Goal: Ask a question

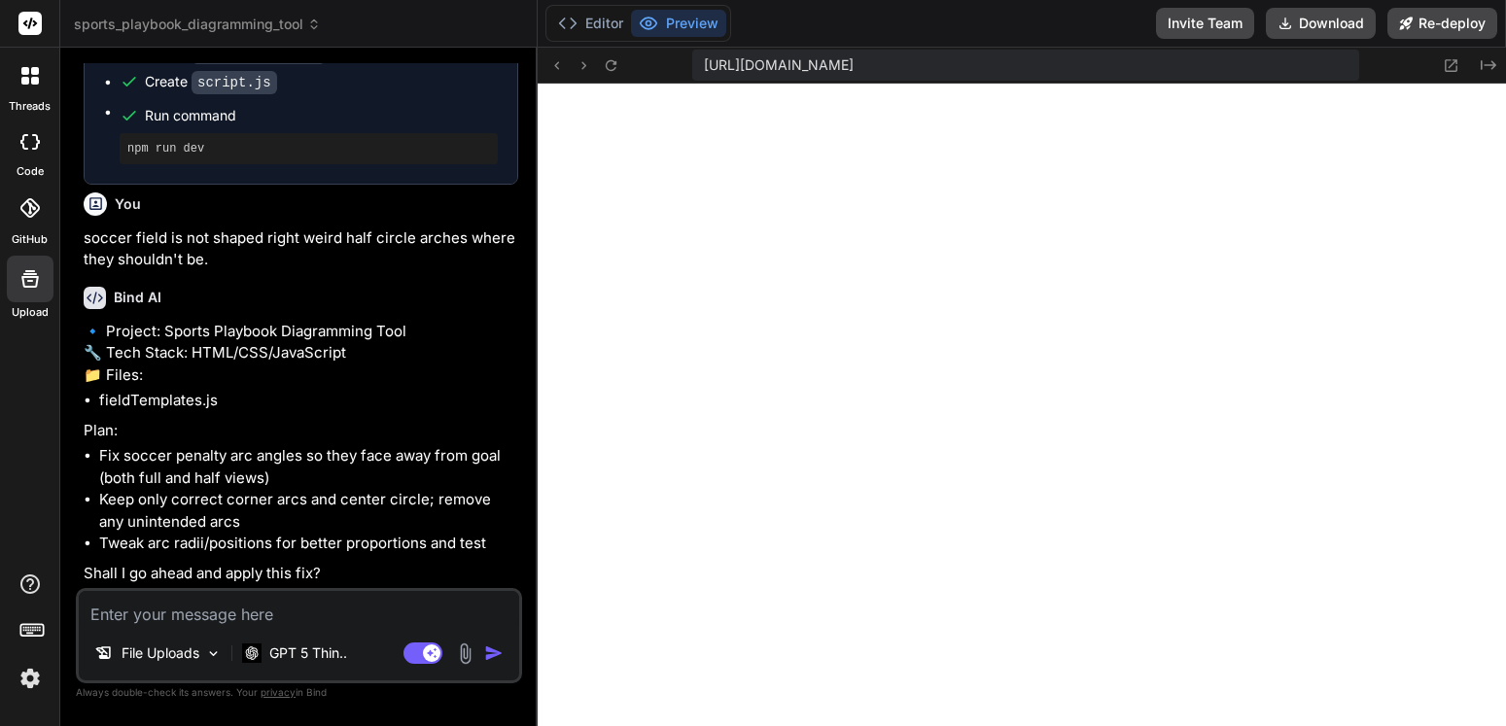
scroll to position [13666, 0]
type textarea "y"
type textarea "x"
type textarea "ye"
type textarea "x"
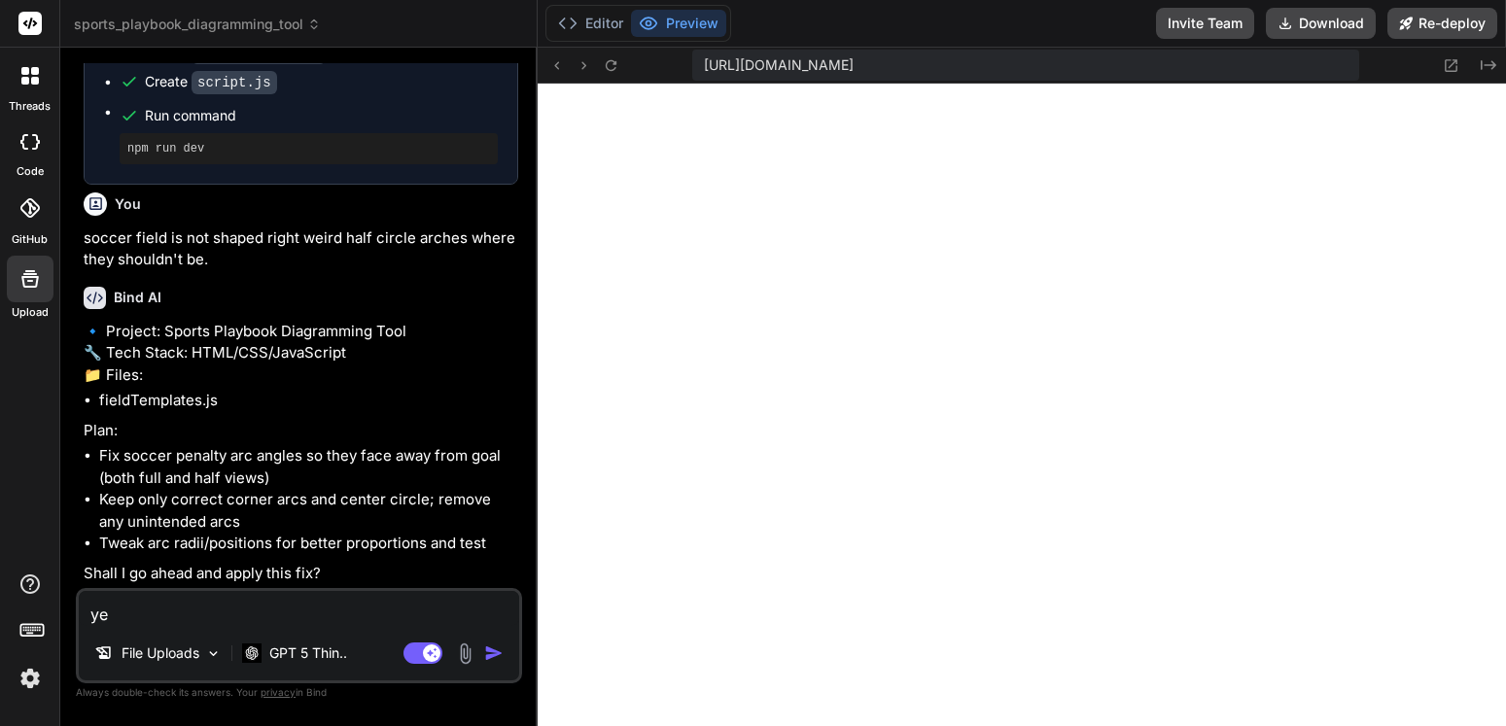
type textarea "yes"
type textarea "x"
type textarea "yes"
type textarea "x"
type textarea "yes p"
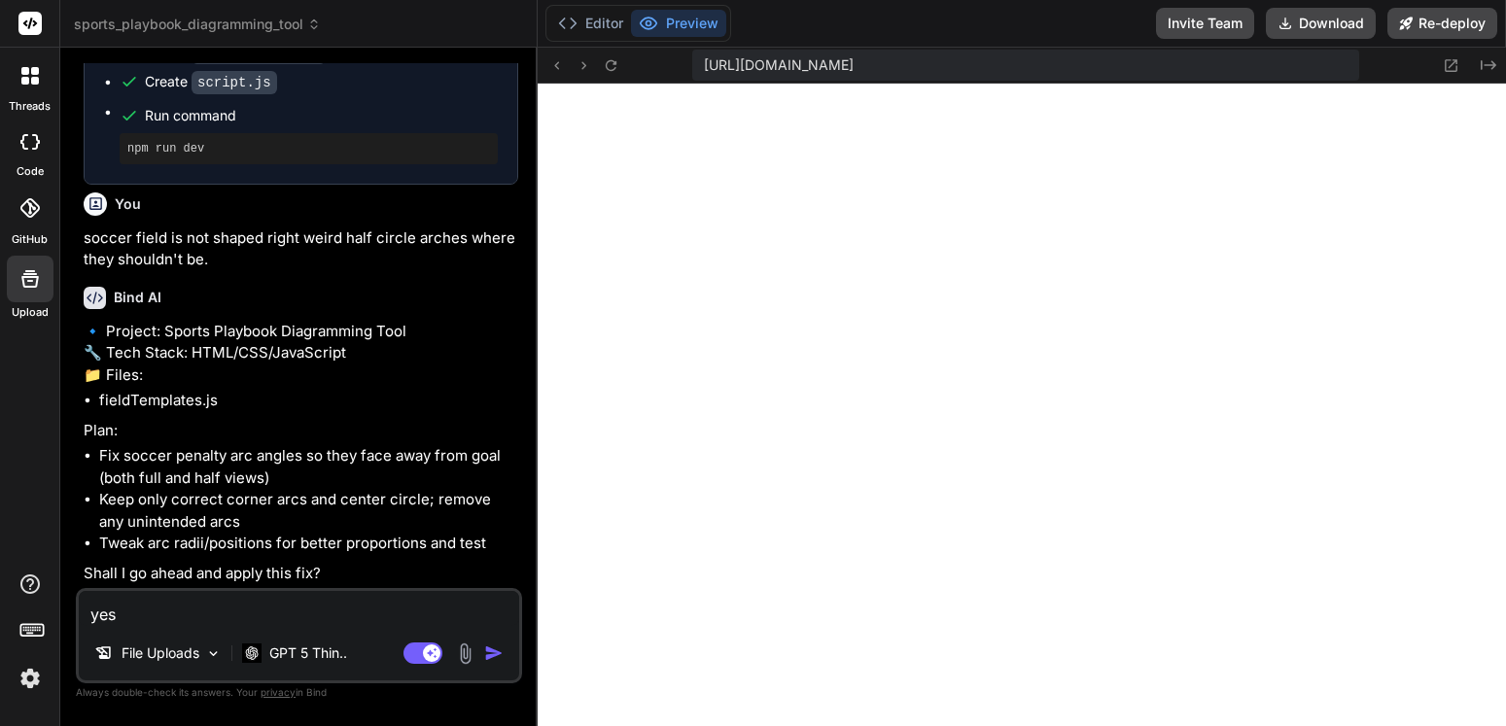
type textarea "x"
type textarea "yes pl"
type textarea "x"
type textarea "yes ple"
type textarea "x"
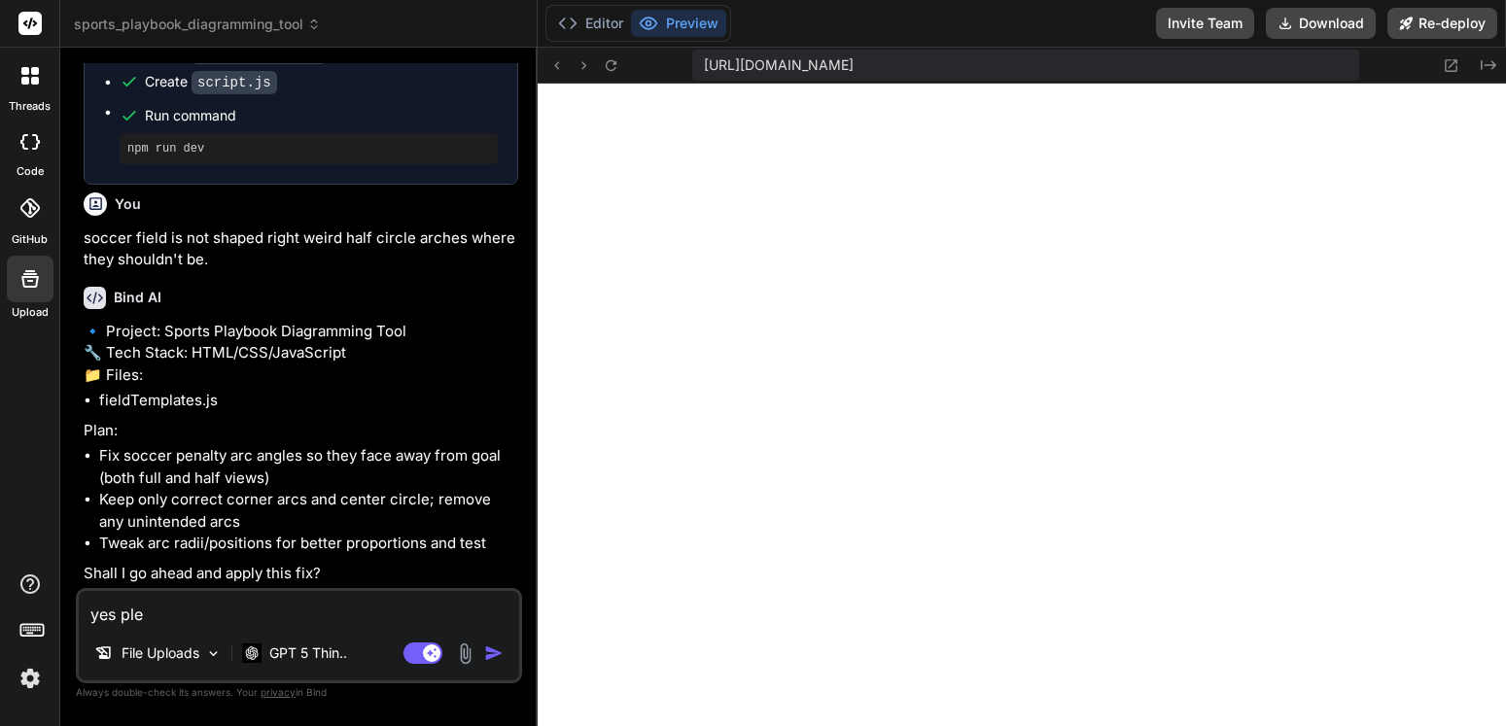
type textarea "yes plea"
type textarea "x"
type textarea "yes pleas"
type textarea "x"
type textarea "yes please"
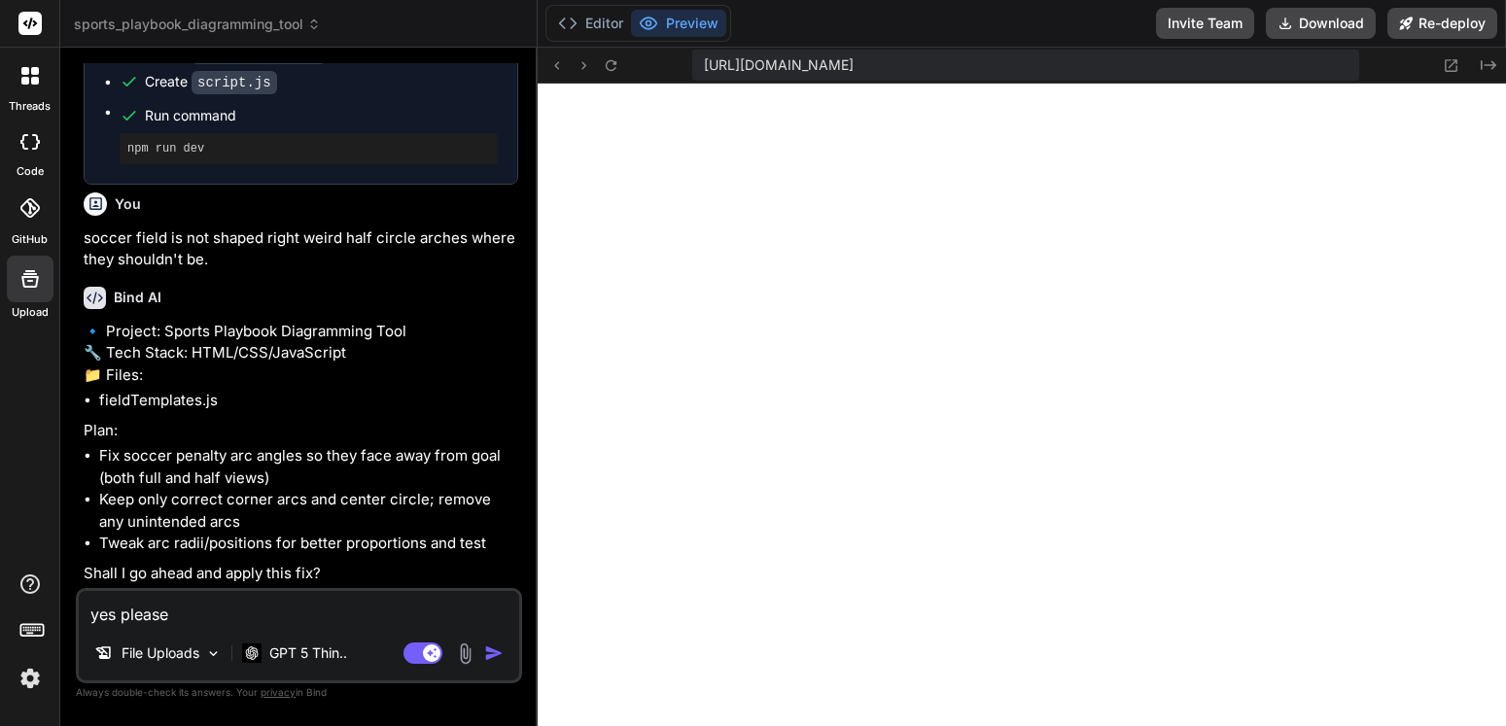
type textarea "x"
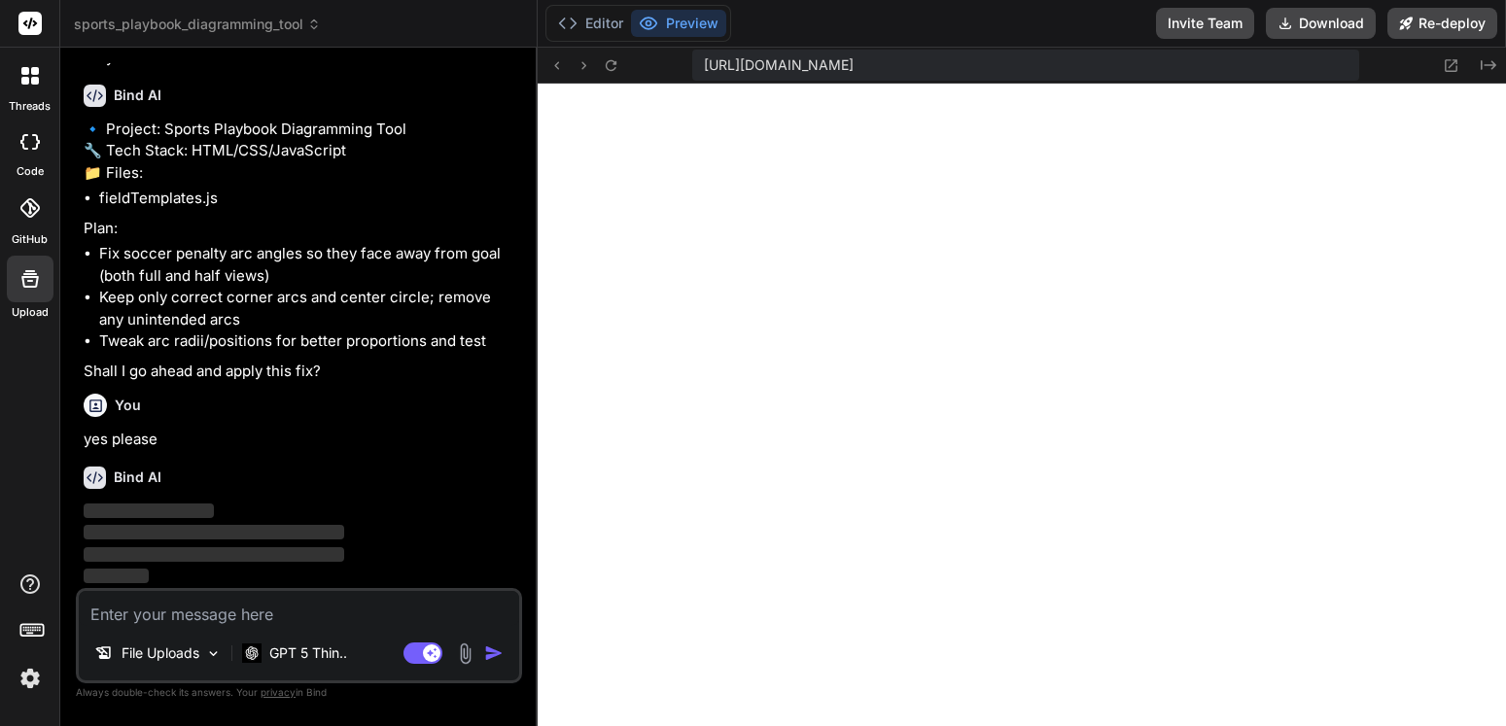
scroll to position [5154, 0]
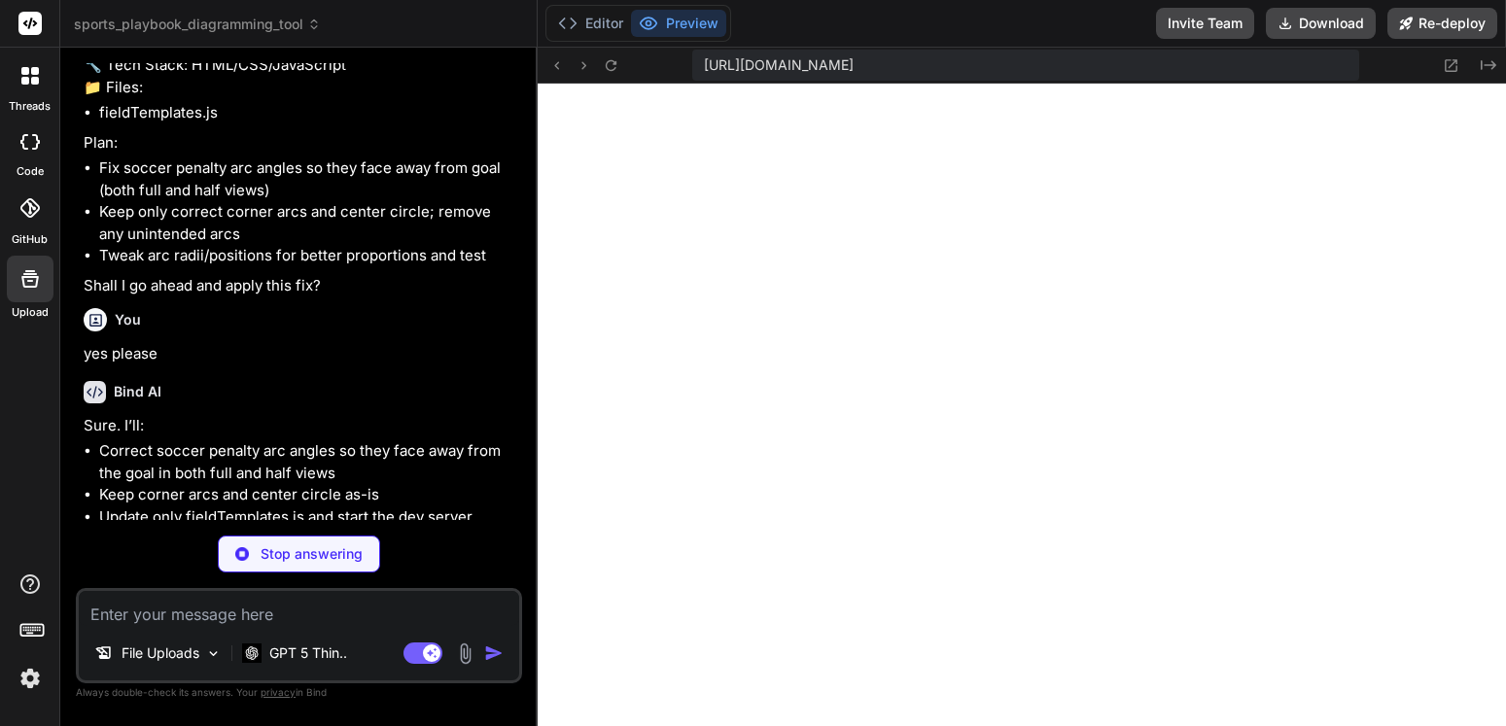
type textarea "x"
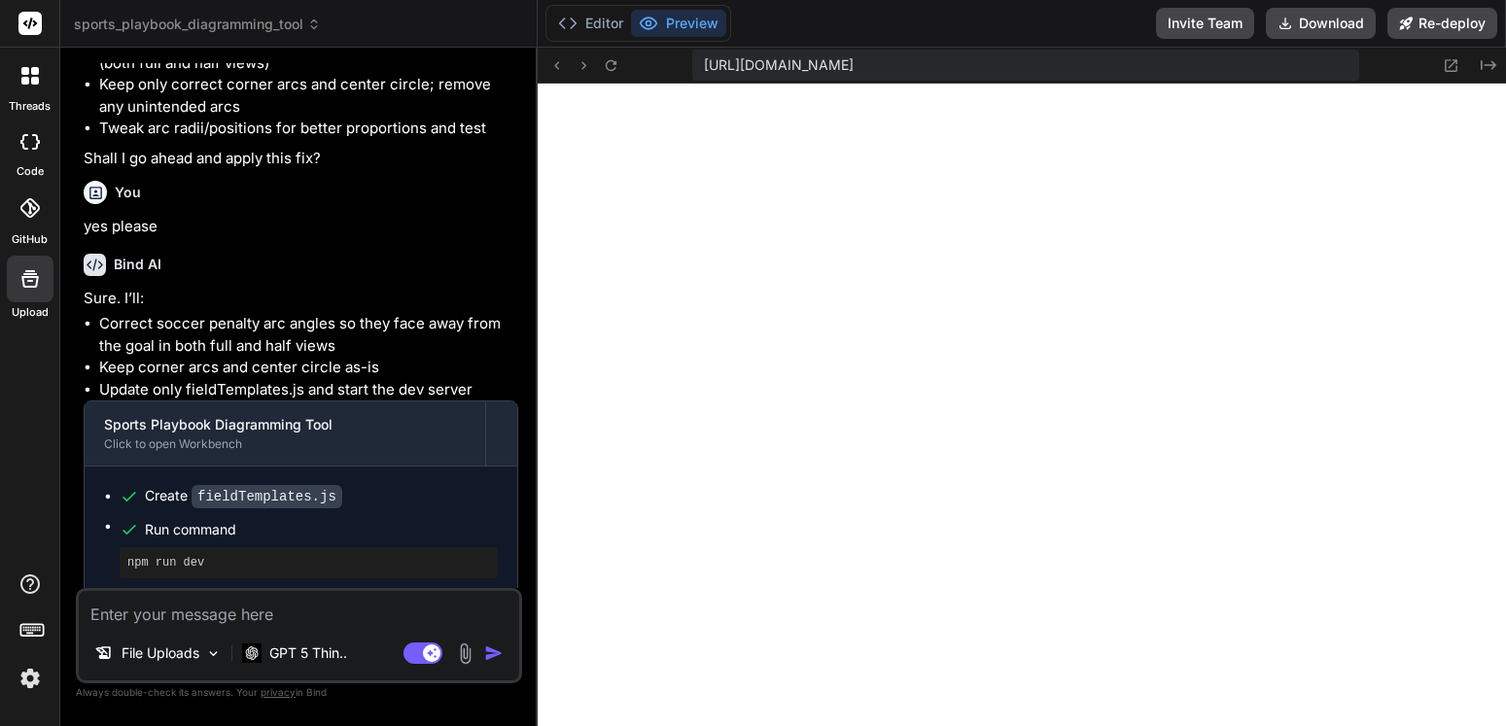
scroll to position [5378, 0]
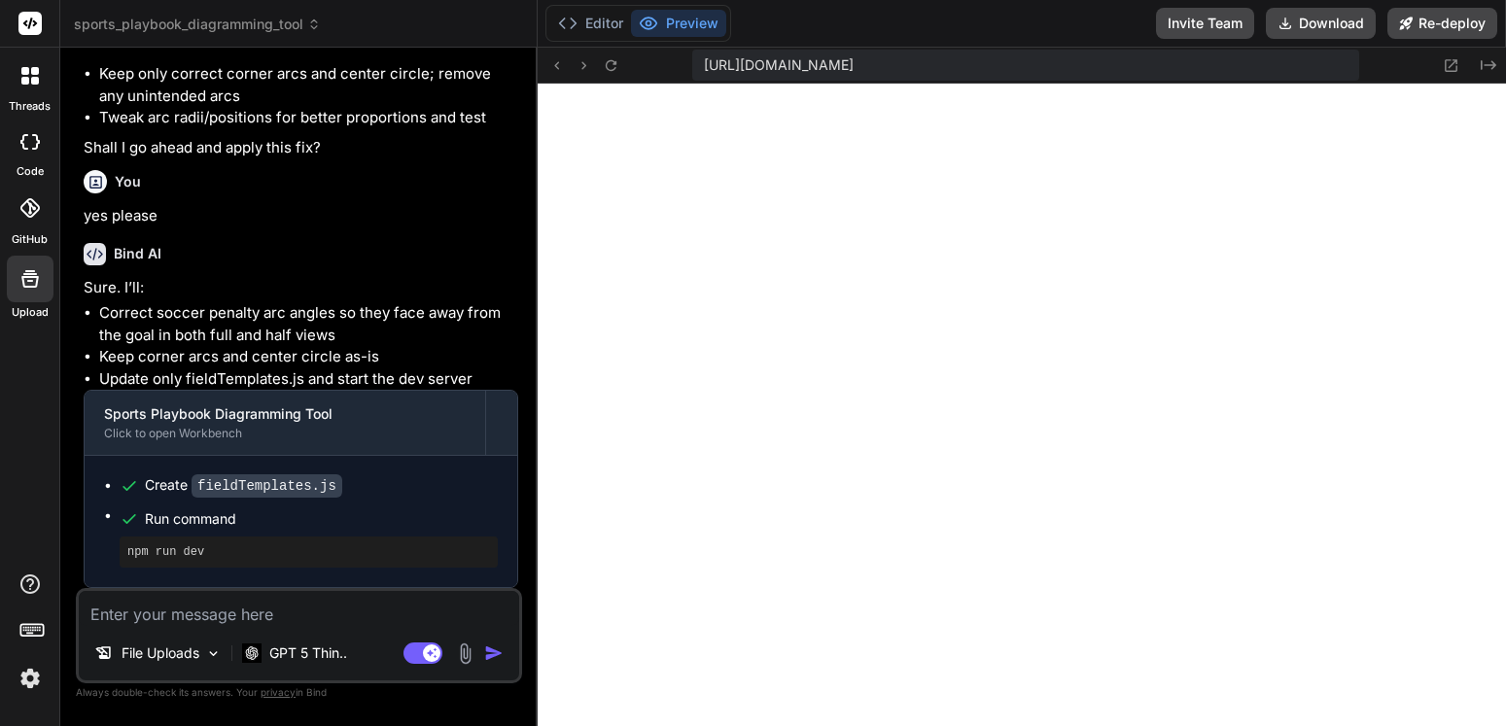
click at [295, 632] on div "File Uploads GPT 5 Thin.. Agent Mode. When this toggle is activated, AI automat…" at bounding box center [299, 635] width 446 height 95
click at [299, 608] on textarea at bounding box center [299, 608] width 440 height 35
click at [294, 620] on textarea at bounding box center [299, 608] width 440 height 35
type textarea "n"
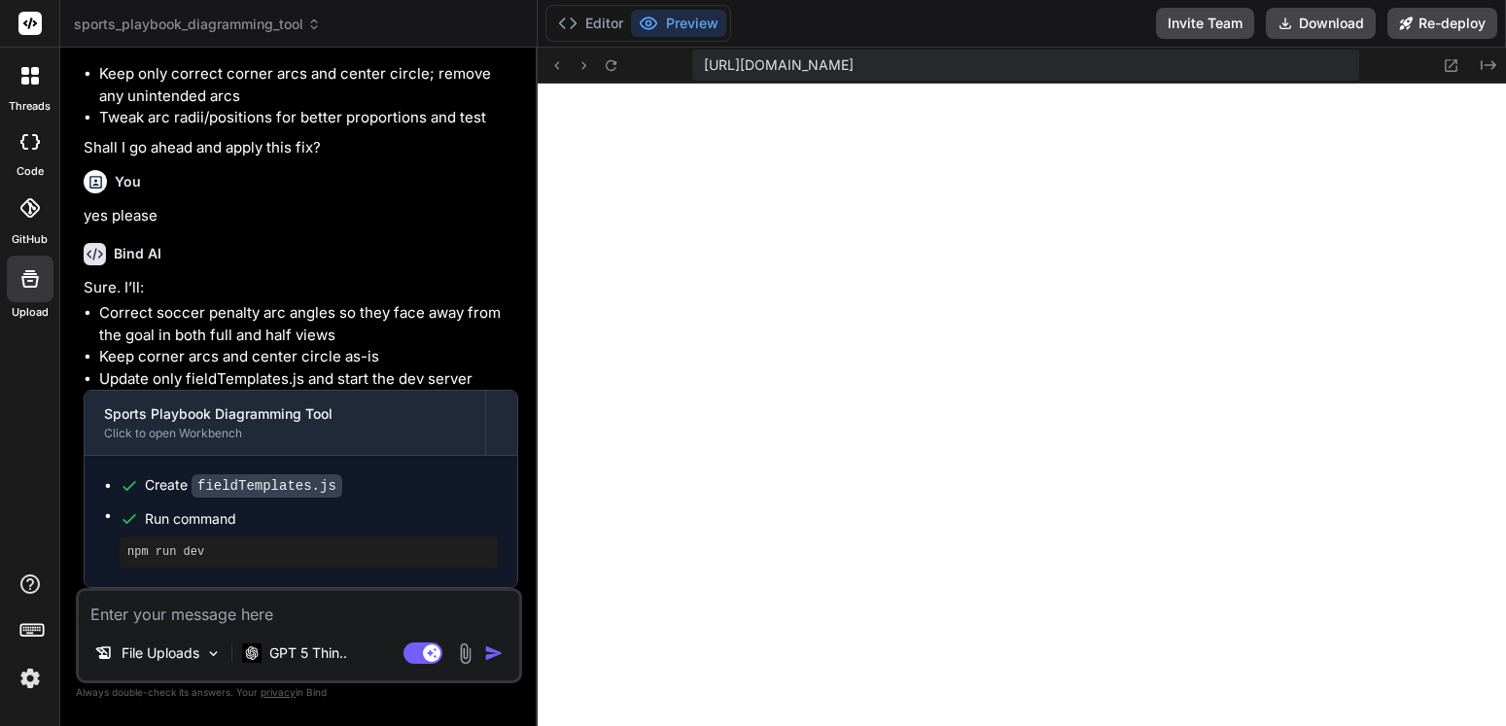
type textarea "x"
type textarea "no"
type textarea "x"
type textarea "non"
type textarea "x"
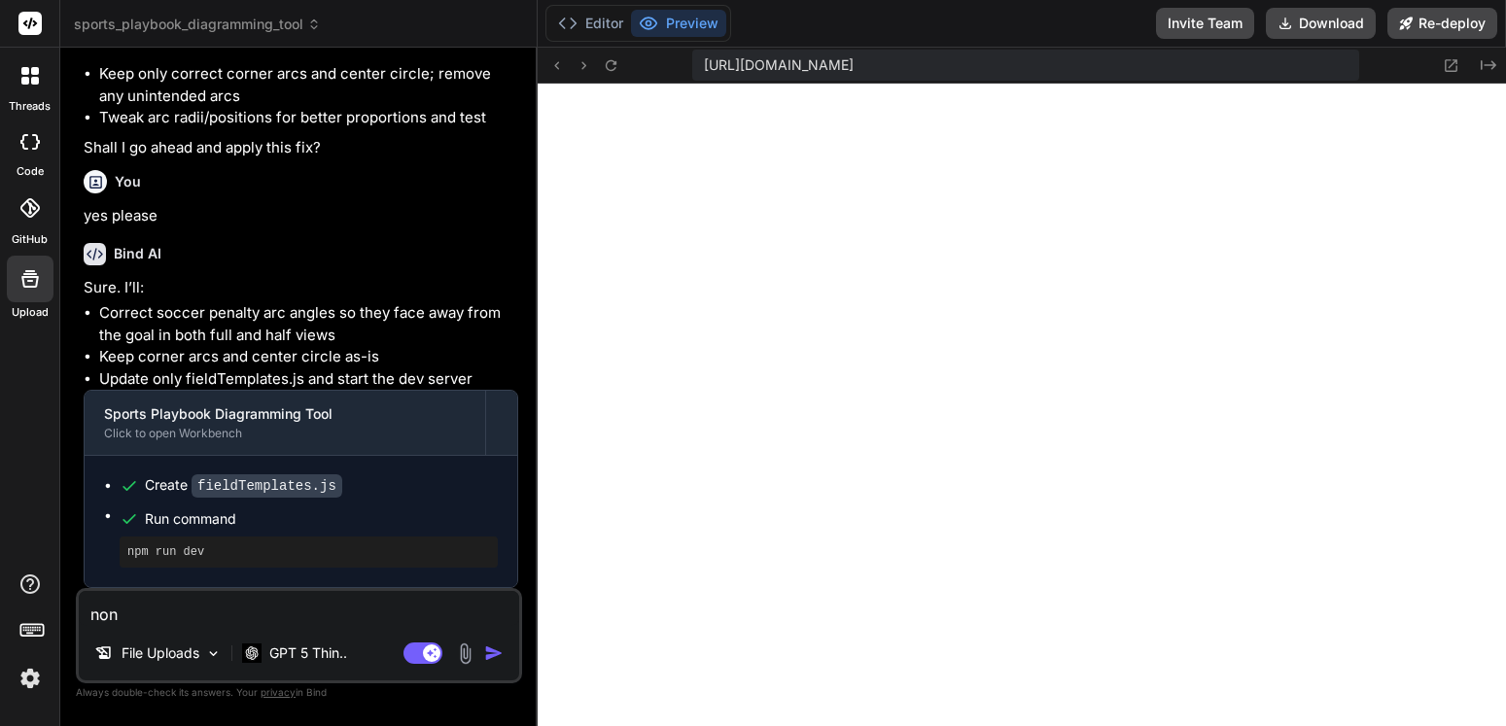
type textarea "none"
type textarea "x"
type textarea "none"
type textarea "x"
type textarea "none o"
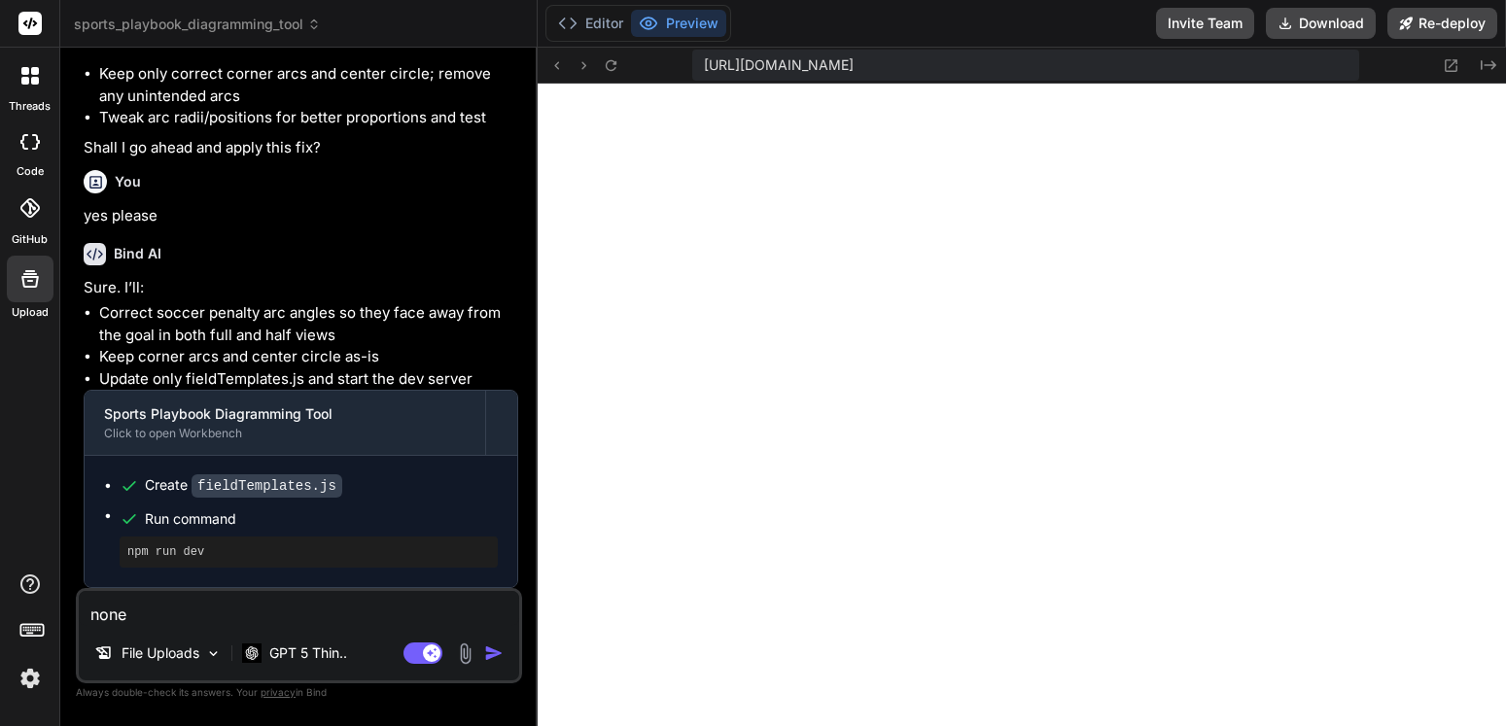
type textarea "x"
type textarea "none of"
type textarea "x"
type textarea "none of"
type textarea "x"
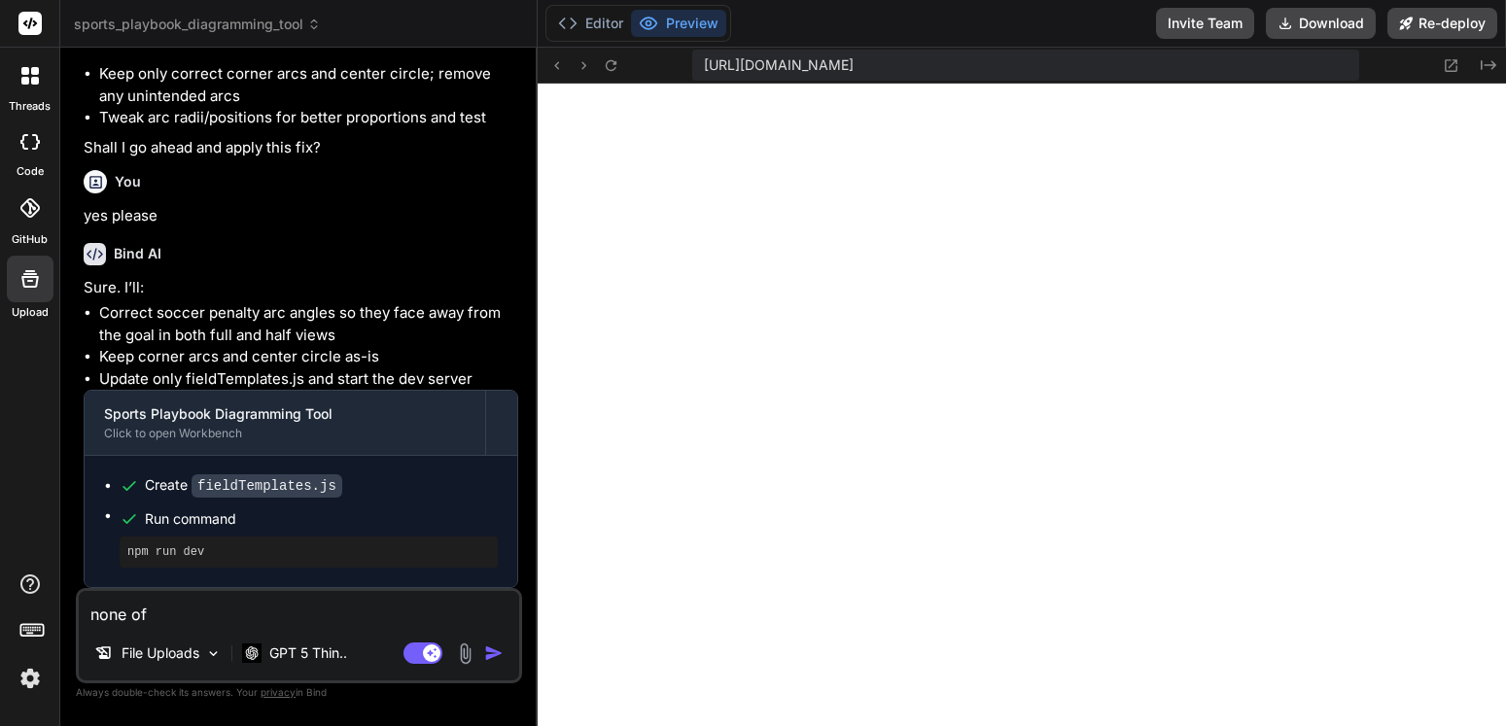
type textarea "none of h"
type textarea "x"
type textarea "none of ht"
type textarea "x"
type textarea "none of hte"
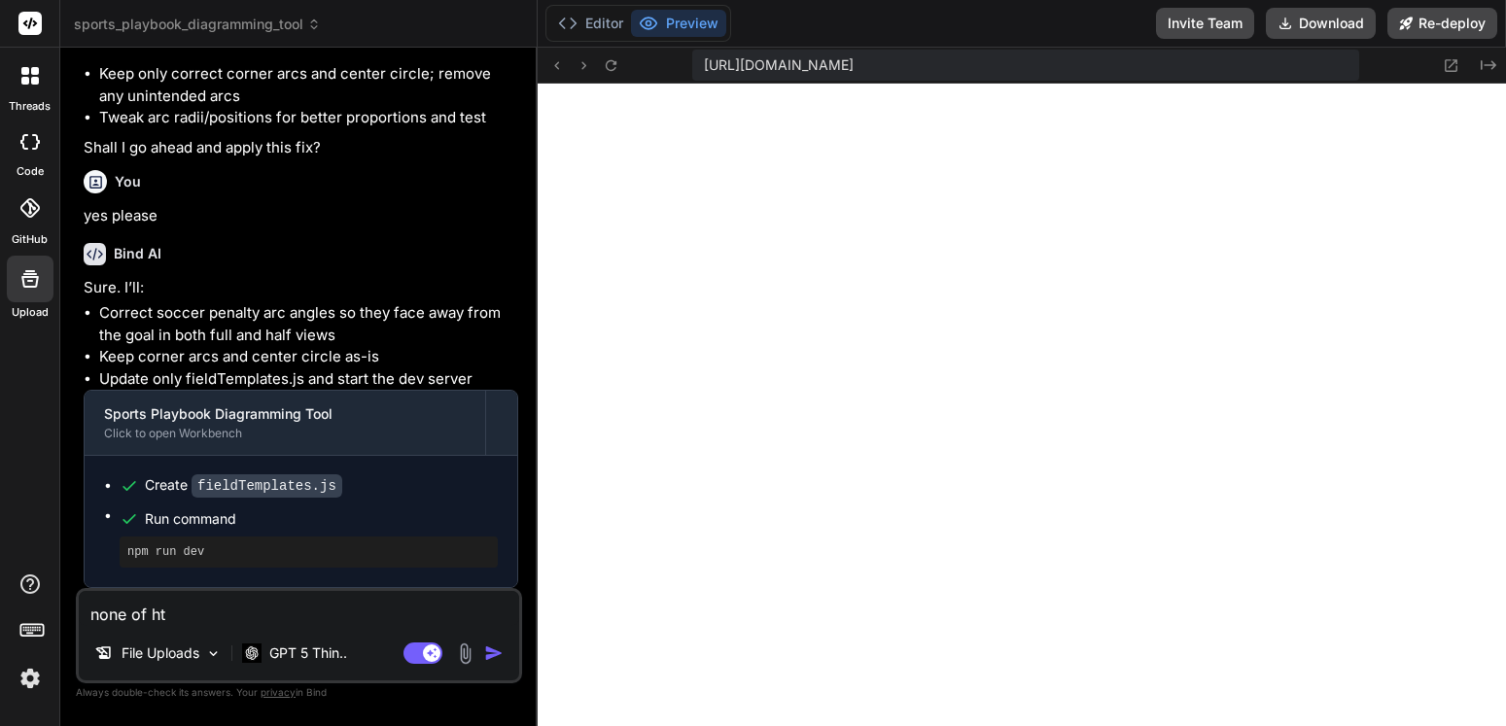
type textarea "x"
type textarea "none of hte"
type textarea "x"
type textarea "none of hte f"
type textarea "x"
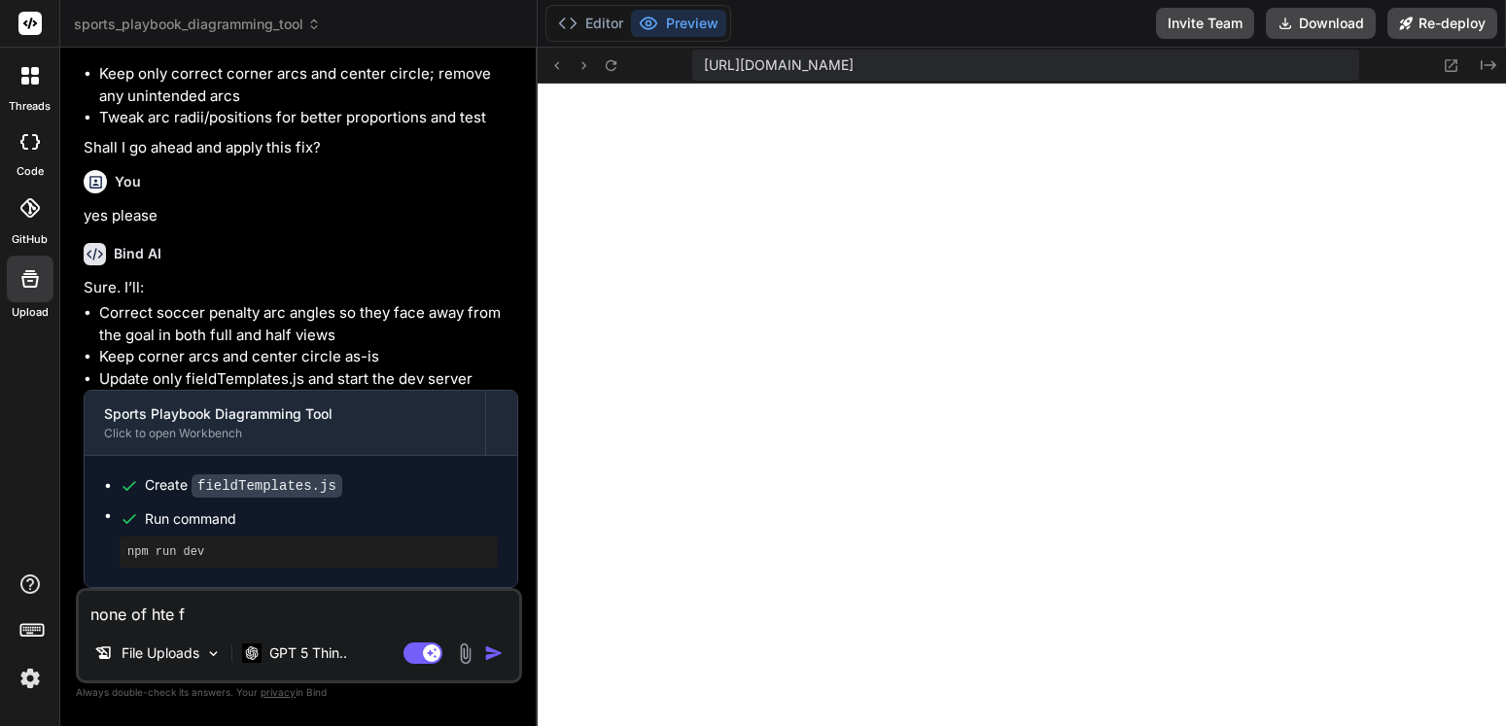
type textarea "none of hte fi"
type textarea "x"
type textarea "none of hte fie"
type textarea "x"
type textarea "none of hte fiel"
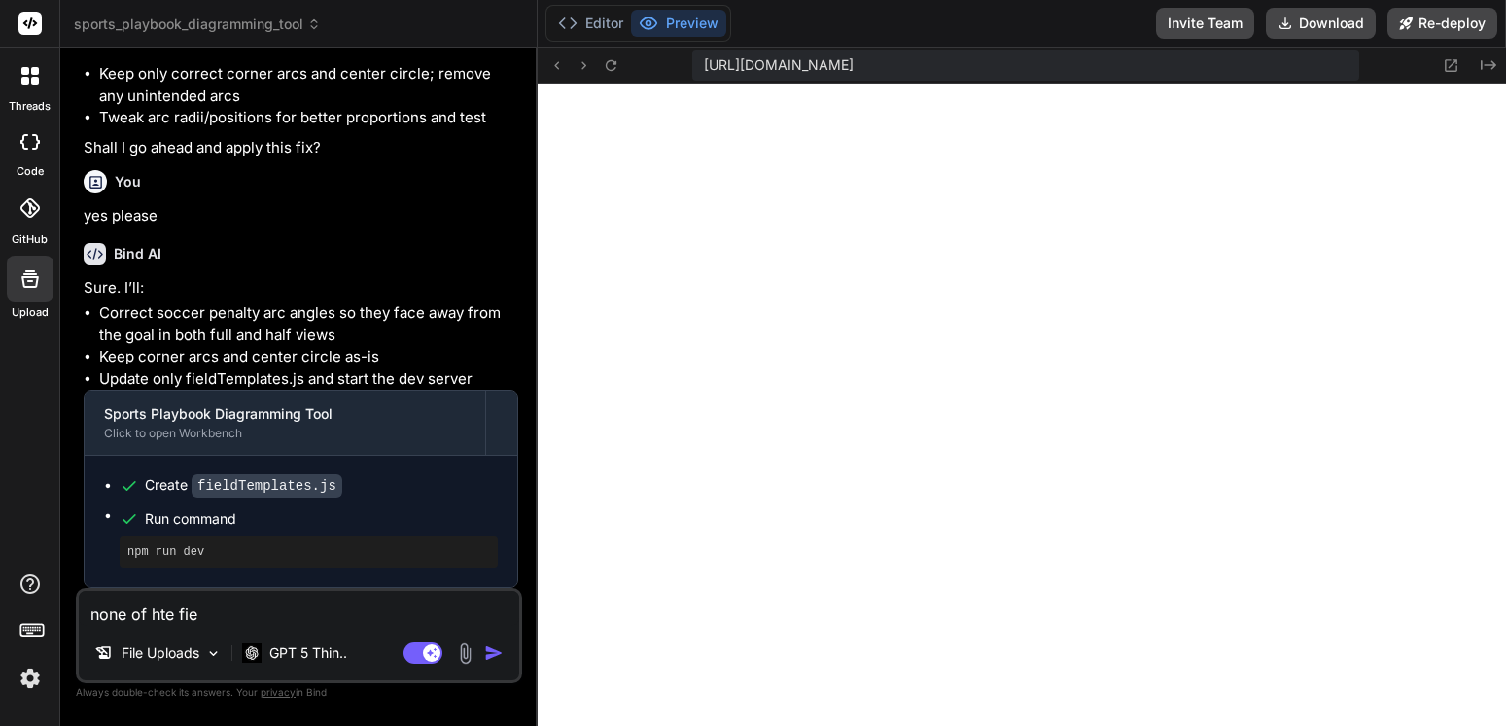
type textarea "x"
type textarea "none of hte field"
type textarea "x"
type textarea "none of hte fields"
type textarea "x"
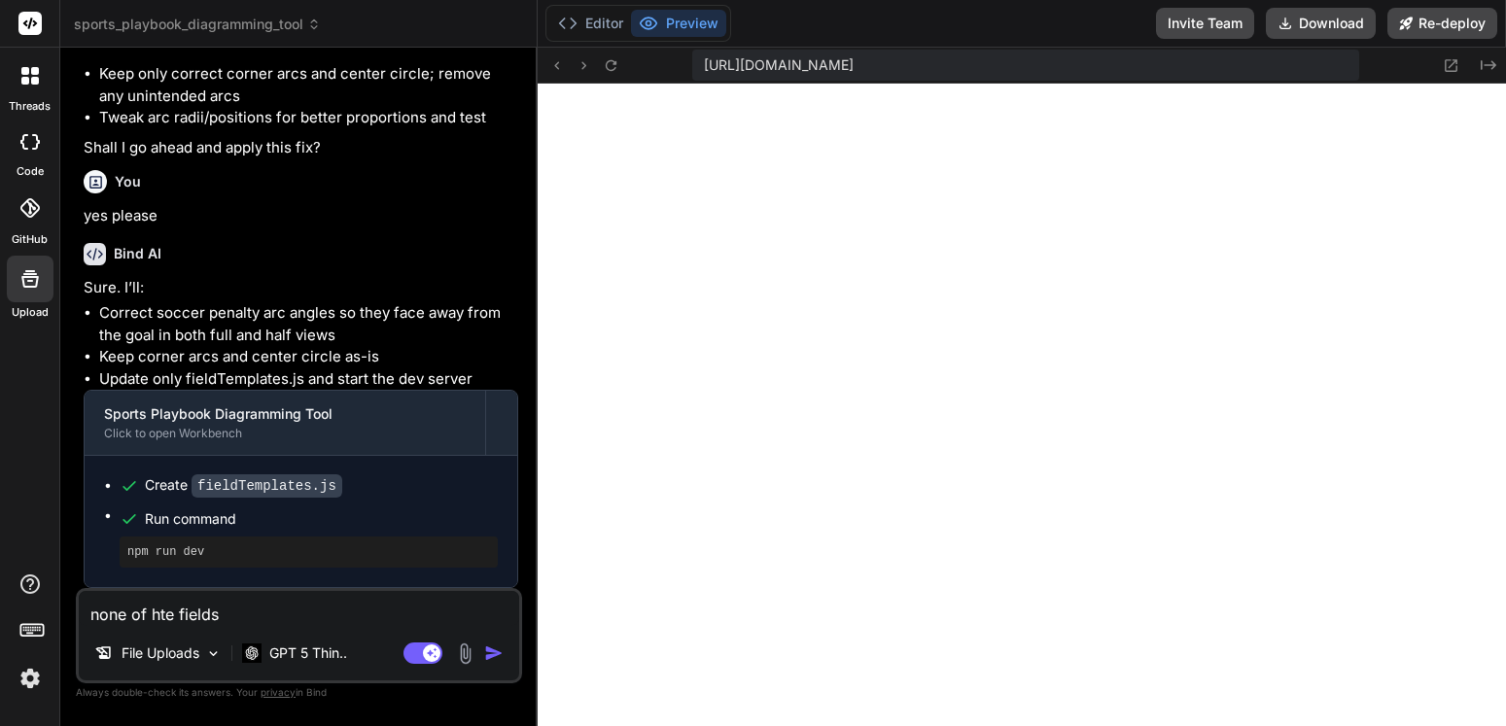
type textarea "none of hte fields"
type textarea "x"
type textarea "none of hte fields o"
type textarea "x"
type textarea "none of hte fields or"
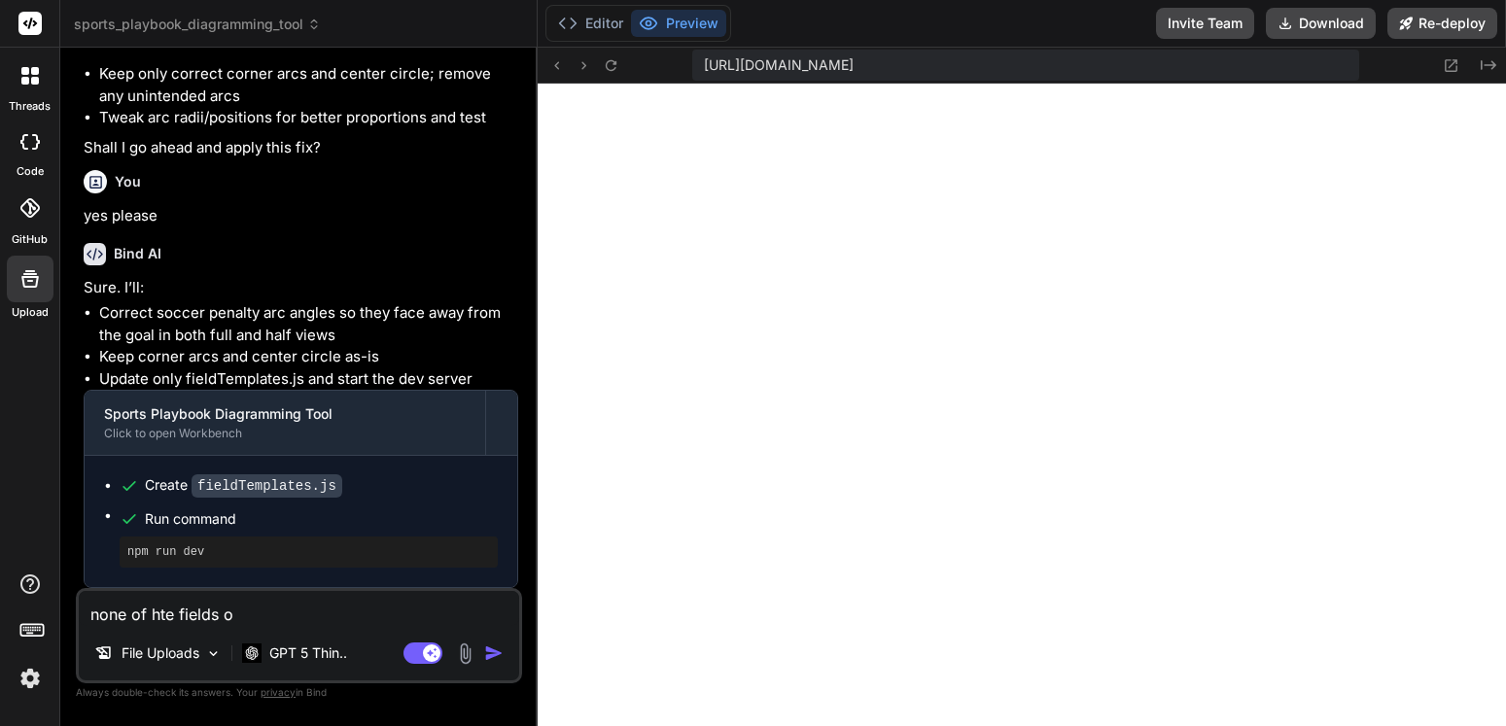
type textarea "x"
type textarea "none of hte fields or"
type textarea "x"
type textarea "none of hte fields or c"
type textarea "x"
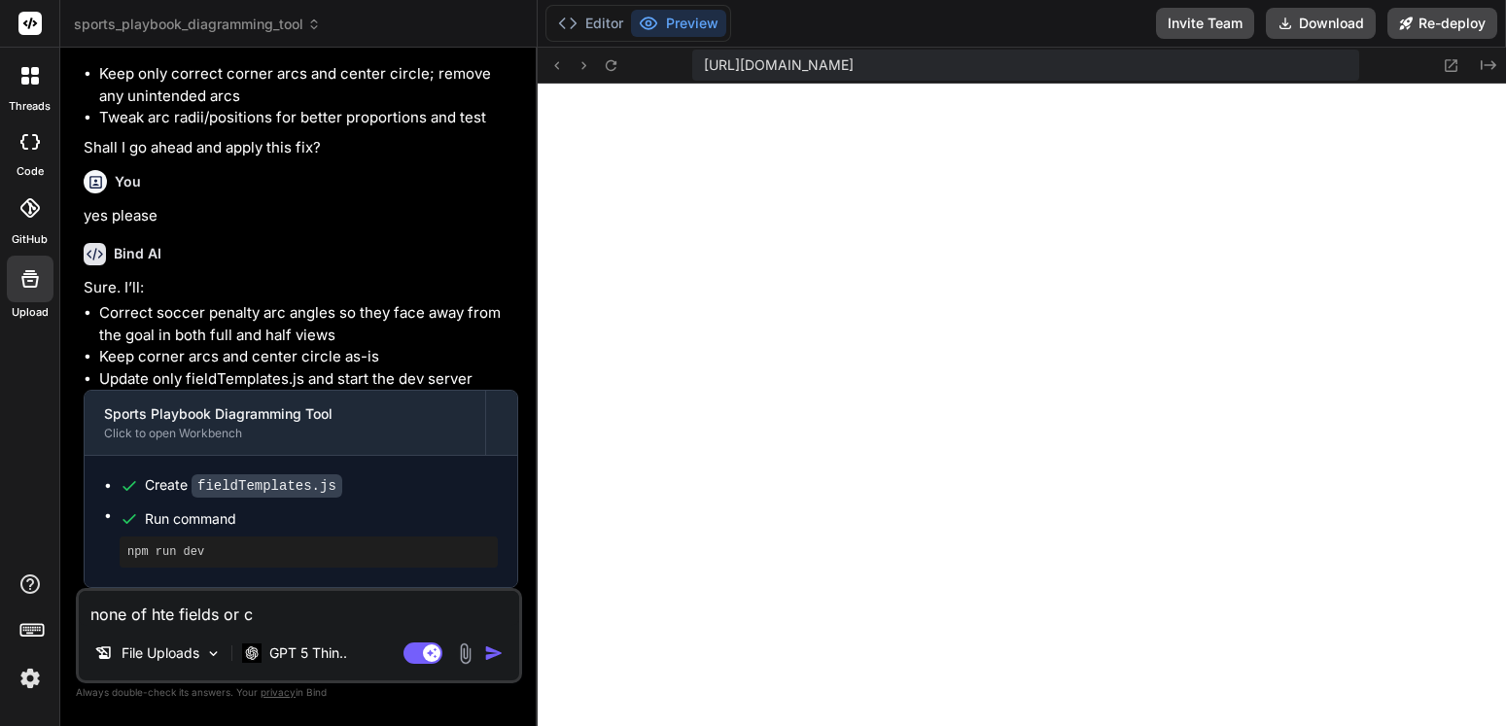
type textarea "none of hte fields or co"
type textarea "x"
type textarea "none of hte fields or cou"
type textarea "x"
type textarea "none of hte fields or cour"
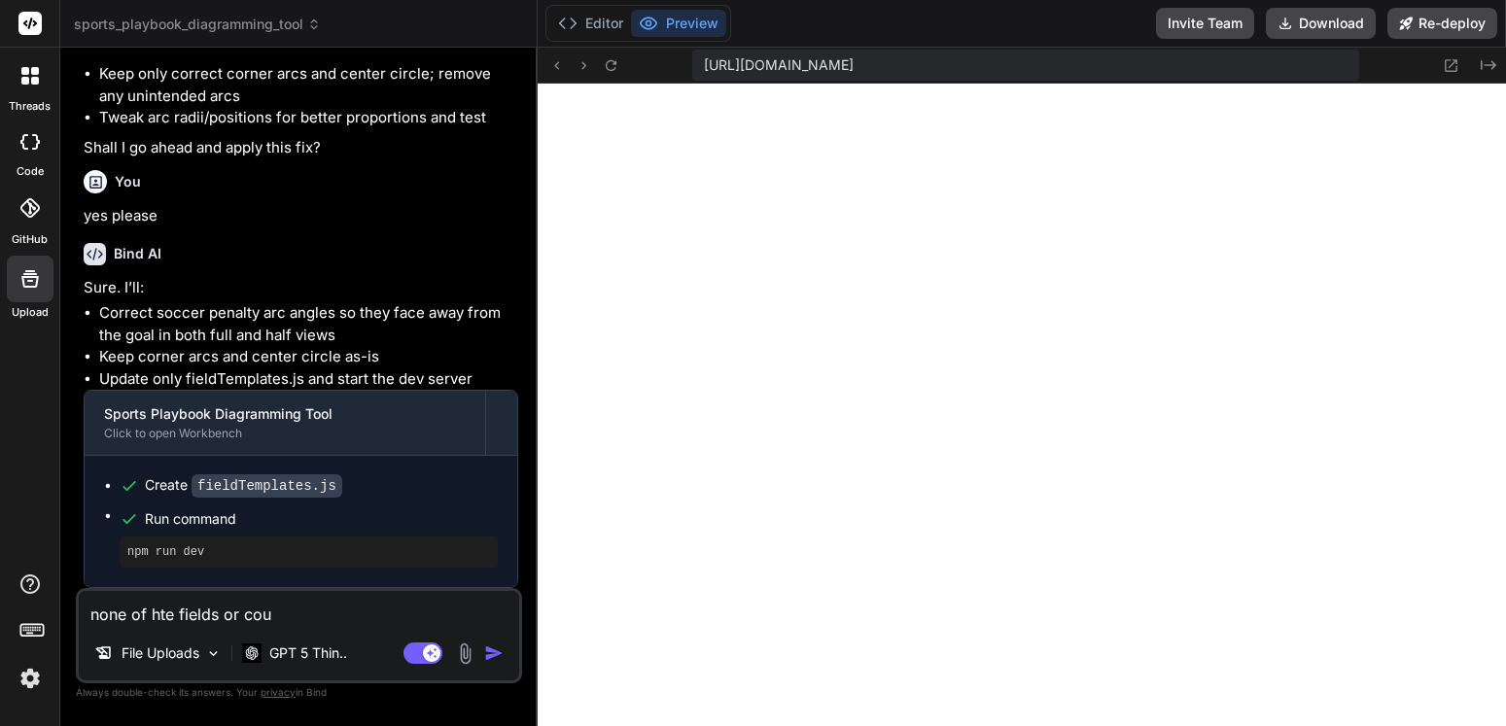
type textarea "x"
type textarea "none of hte fields or court"
type textarea "x"
type textarea "none of hte fields or courts"
type textarea "x"
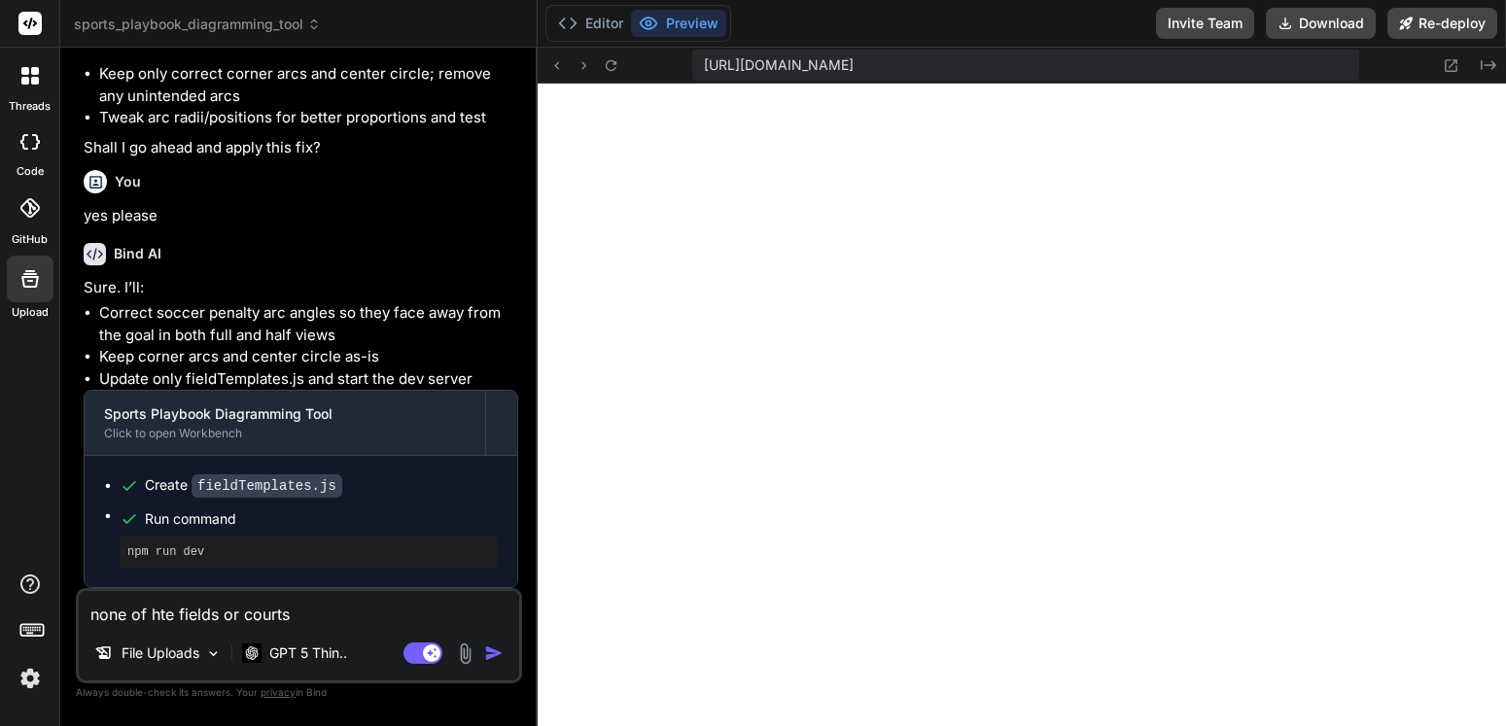
type textarea "none of hte fields or courts"
type textarea "x"
type textarea "none of hte fields or courts a"
type textarea "x"
type textarea "none of hte fields or courts ar"
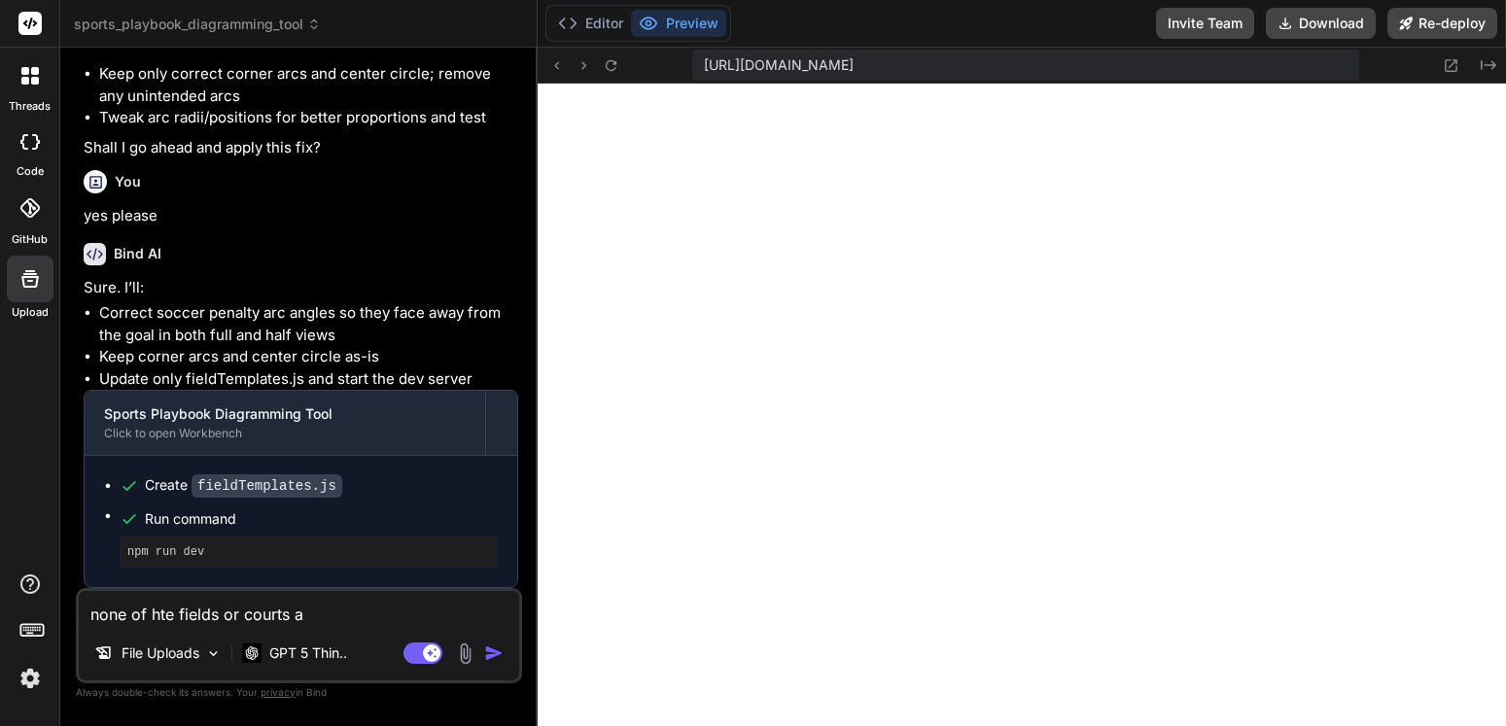
type textarea "x"
type textarea "none of hte fields or courts are"
type textarea "x"
type textarea "none of hte fields or courts are"
type textarea "x"
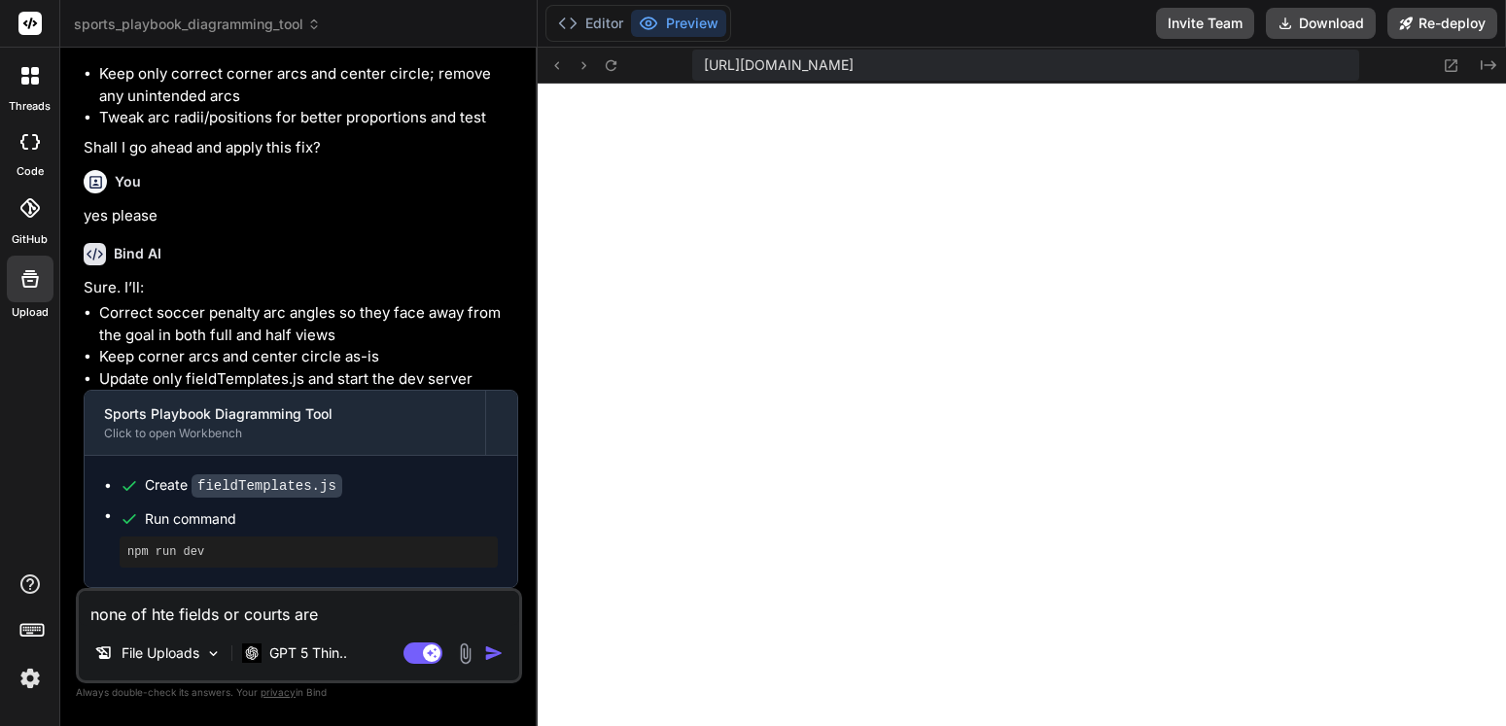
type textarea "none of hte fields or courts are s"
type textarea "x"
type textarea "none of hte fields or courts are sh"
type textarea "x"
type textarea "none of hte fields or courts are sha"
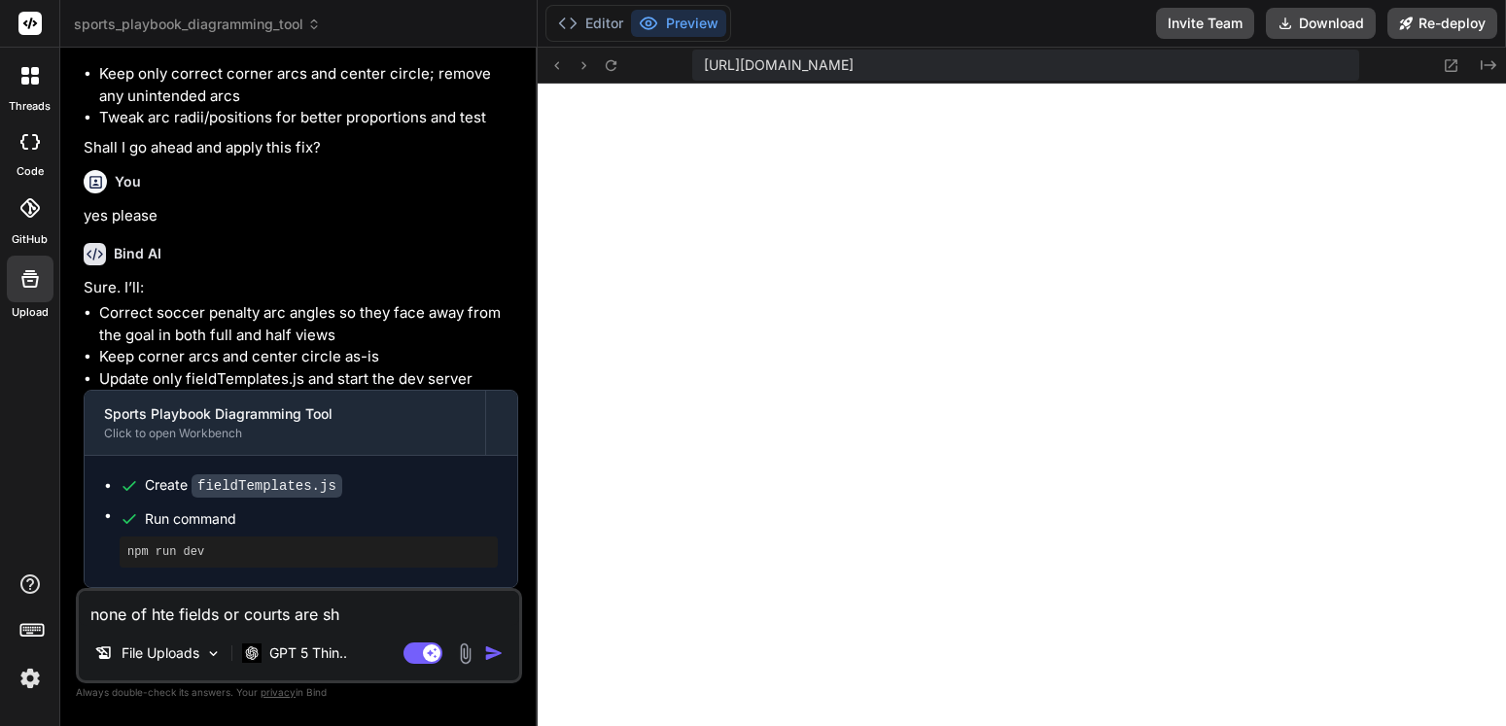
type textarea "x"
type textarea "none of hte fields or courts are shak"
type textarea "x"
type textarea "none of hte fields or courts are shake"
type textarea "x"
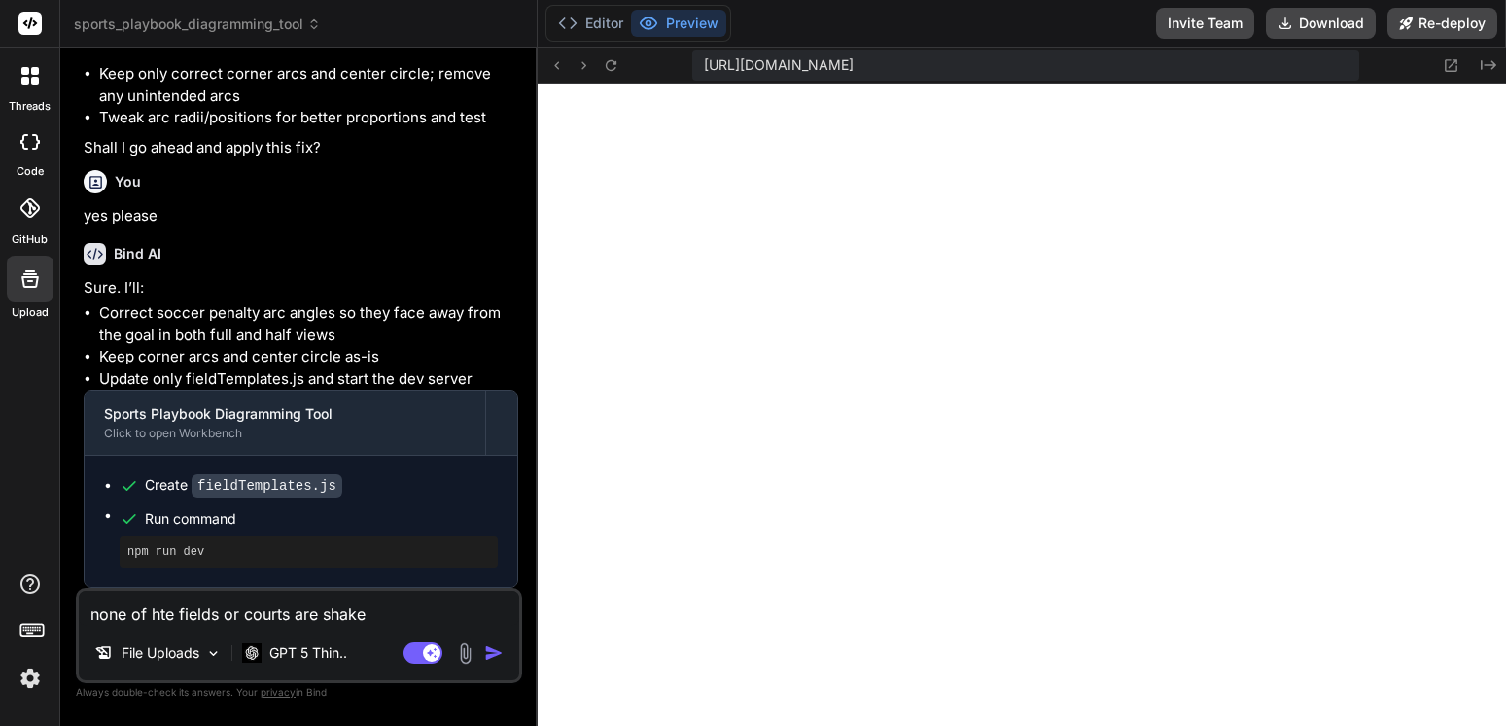
type textarea "none of hte fields or courts are shaked"
type textarea "x"
type textarea "none of hte fields or courts are shaked"
type textarea "x"
type textarea "none of hte fields or courts are shaked a"
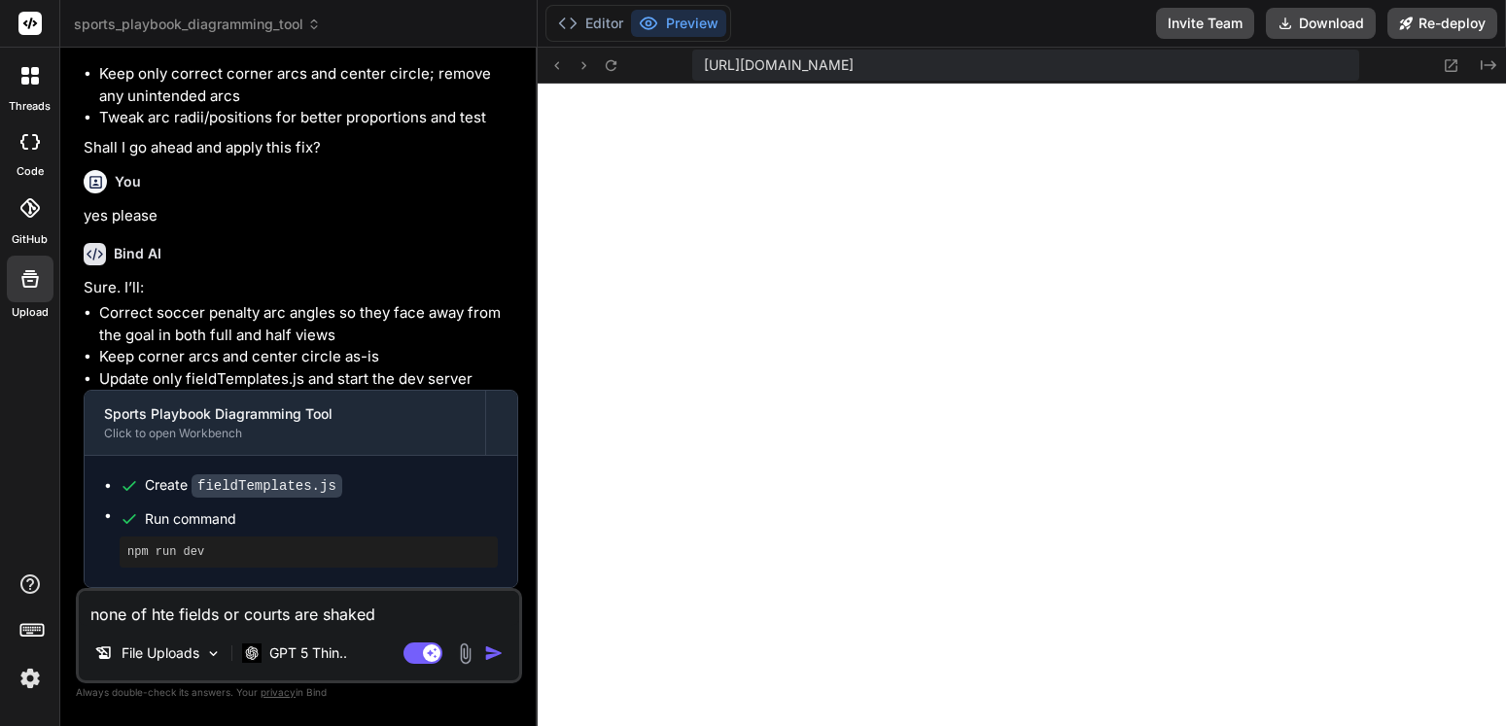
type textarea "x"
type textarea "none of hte fields or courts are shaked an"
type textarea "x"
type textarea "none of hte fields or courts are shaked and"
type textarea "x"
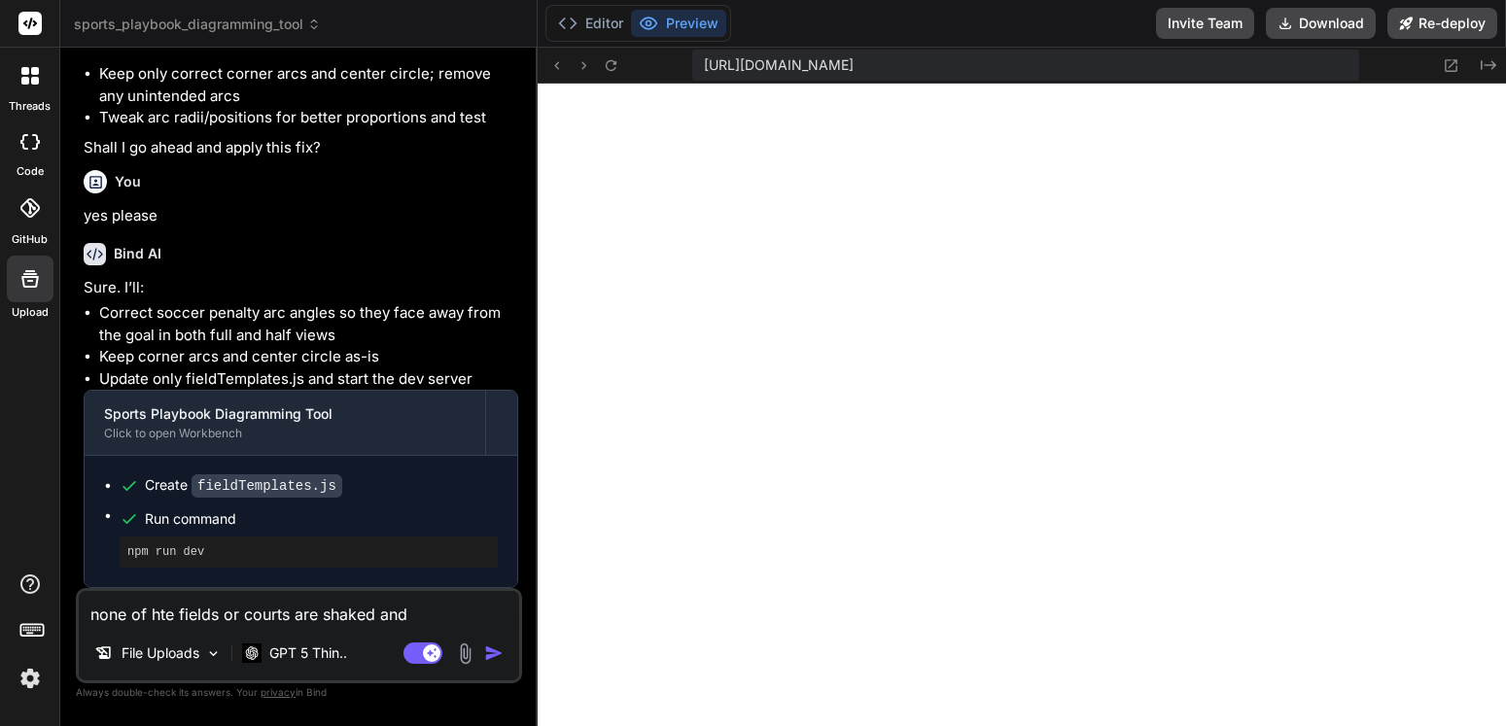
type textarea "none of hte fields or courts are shaked and"
type textarea "x"
type textarea "none of hte fields or courts are shaked and m"
type textarea "x"
type textarea "none of hte fields or courts are shaked and ma"
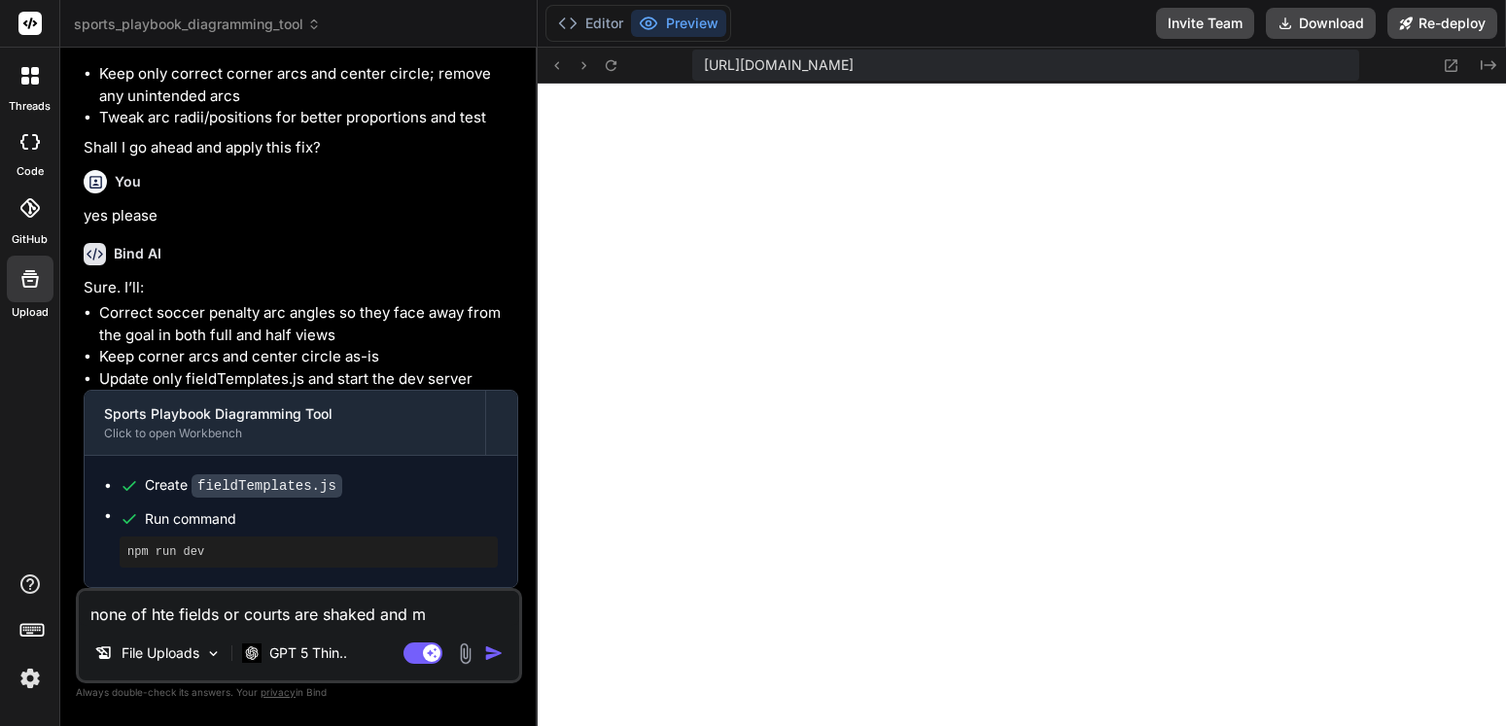
type textarea "x"
type textarea "none of hte fields or courts are shaked and mar"
type textarea "x"
type textarea "none of hte fields or courts are shaked and mark"
type textarea "x"
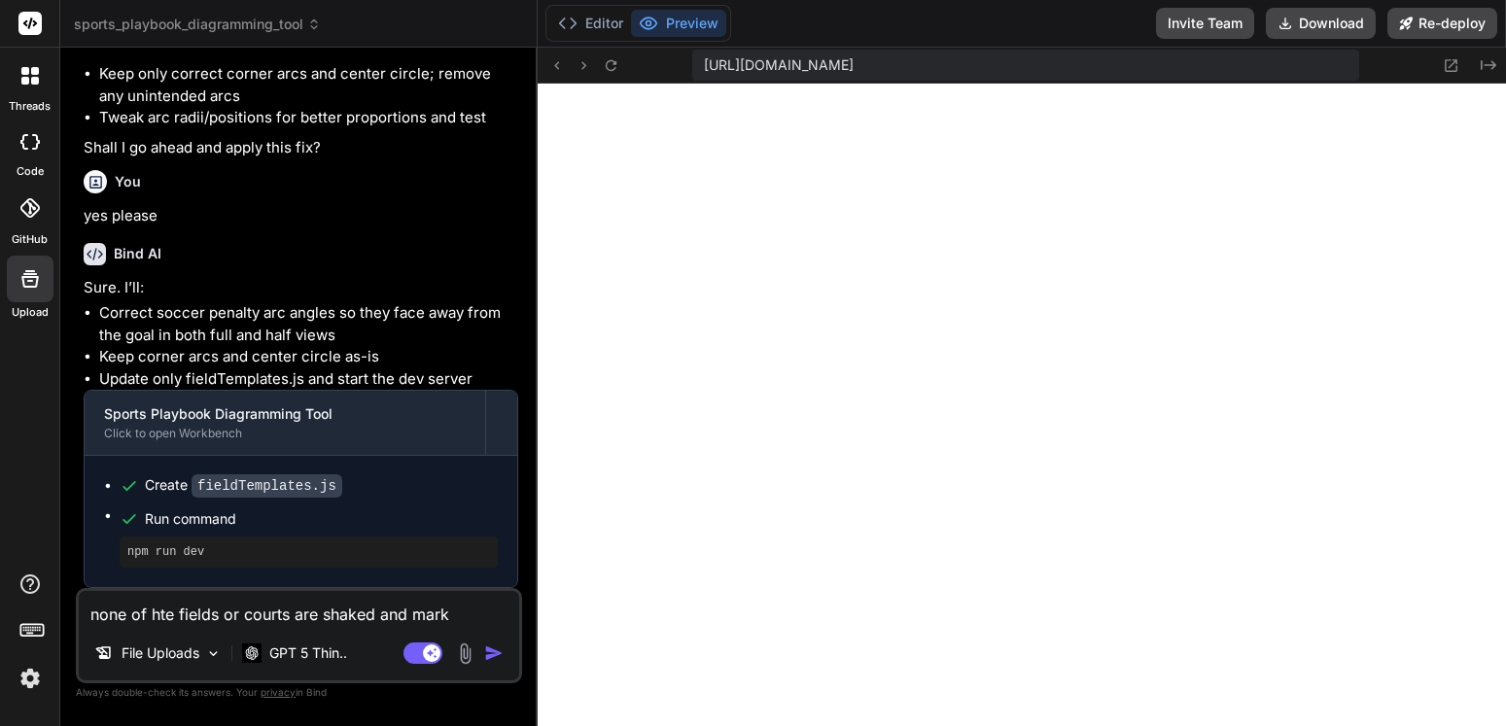
type textarea "none of hte fields or courts are shaked and marke"
type textarea "x"
type textarea "none of hte fields or courts are shaked and marked"
type textarea "x"
type textarea "none of hte fields or courts are shaked and marked"
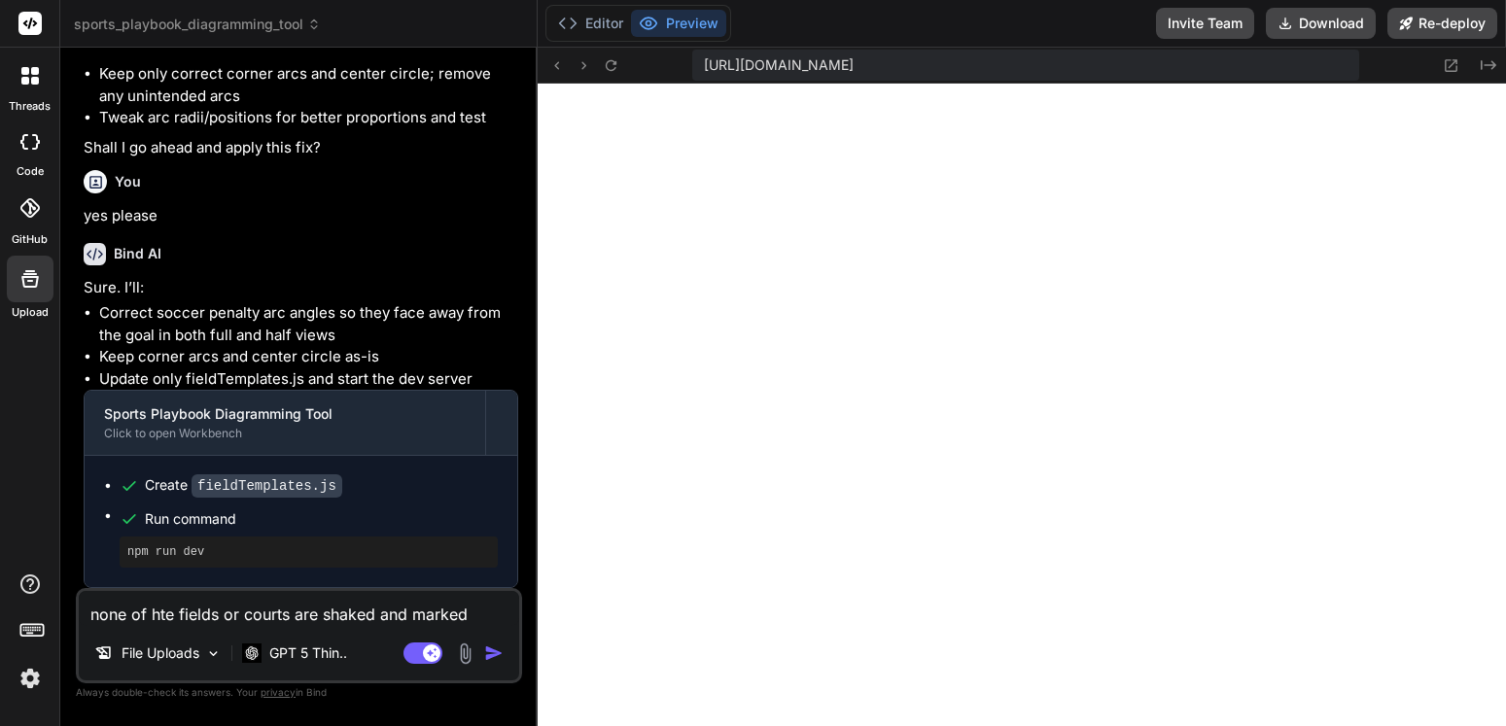
type textarea "x"
type textarea "none of hte fields or courts are shaked and marked c"
type textarea "x"
type textarea "none of hte fields or courts are shaked and marked co"
type textarea "x"
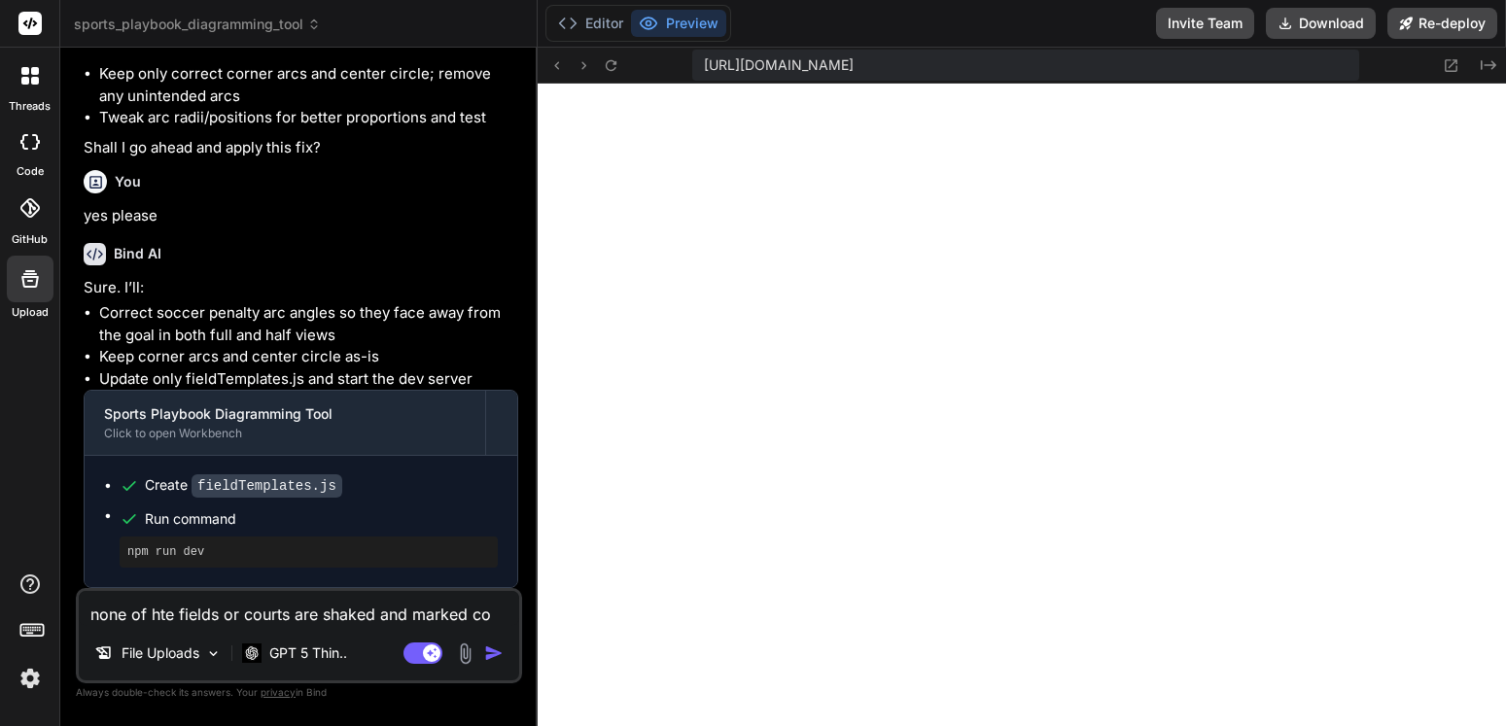
type textarea "none of hte fields or courts are shaked and marked cor"
type textarea "x"
type textarea "none of hte fields or courts are shaked and marked corr"
type textarea "x"
type textarea "none of hte fields or courts are shaked and marked corre"
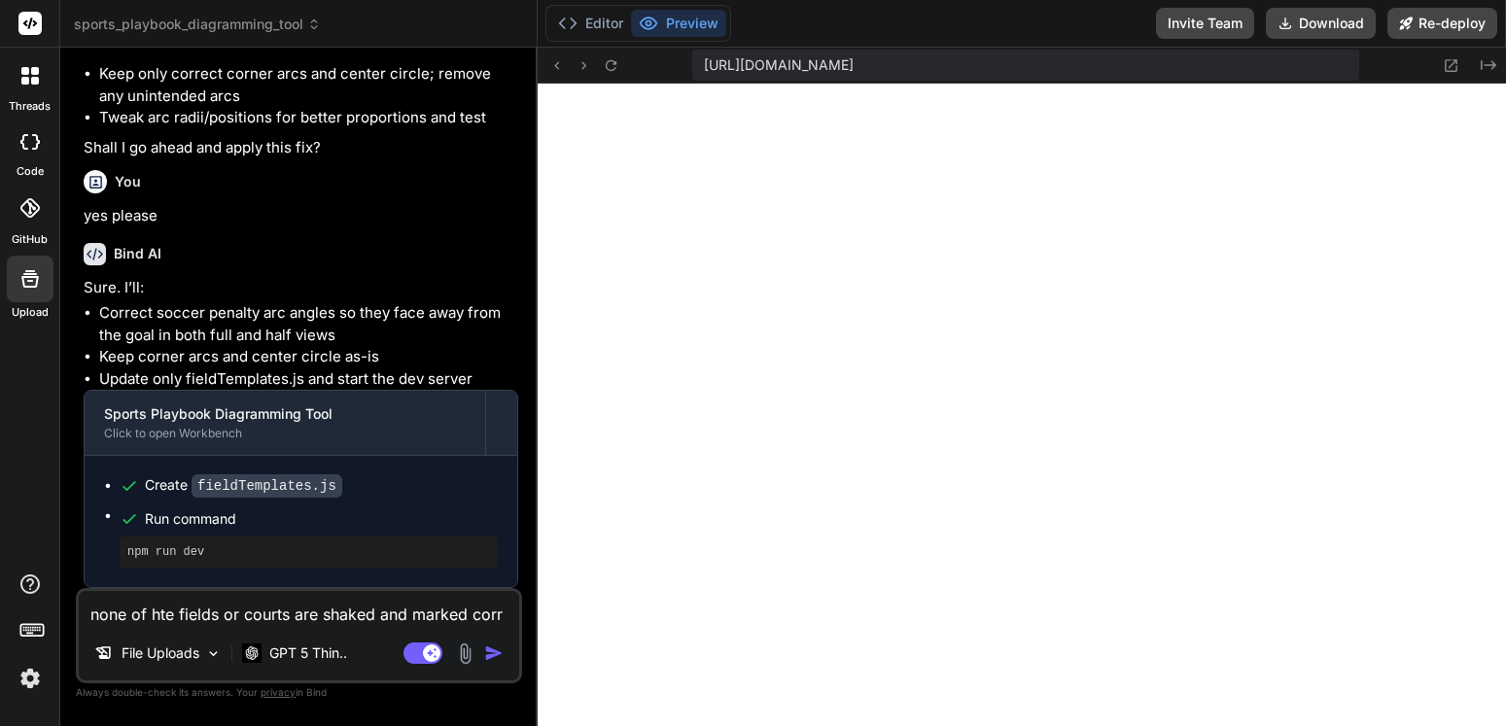
type textarea "x"
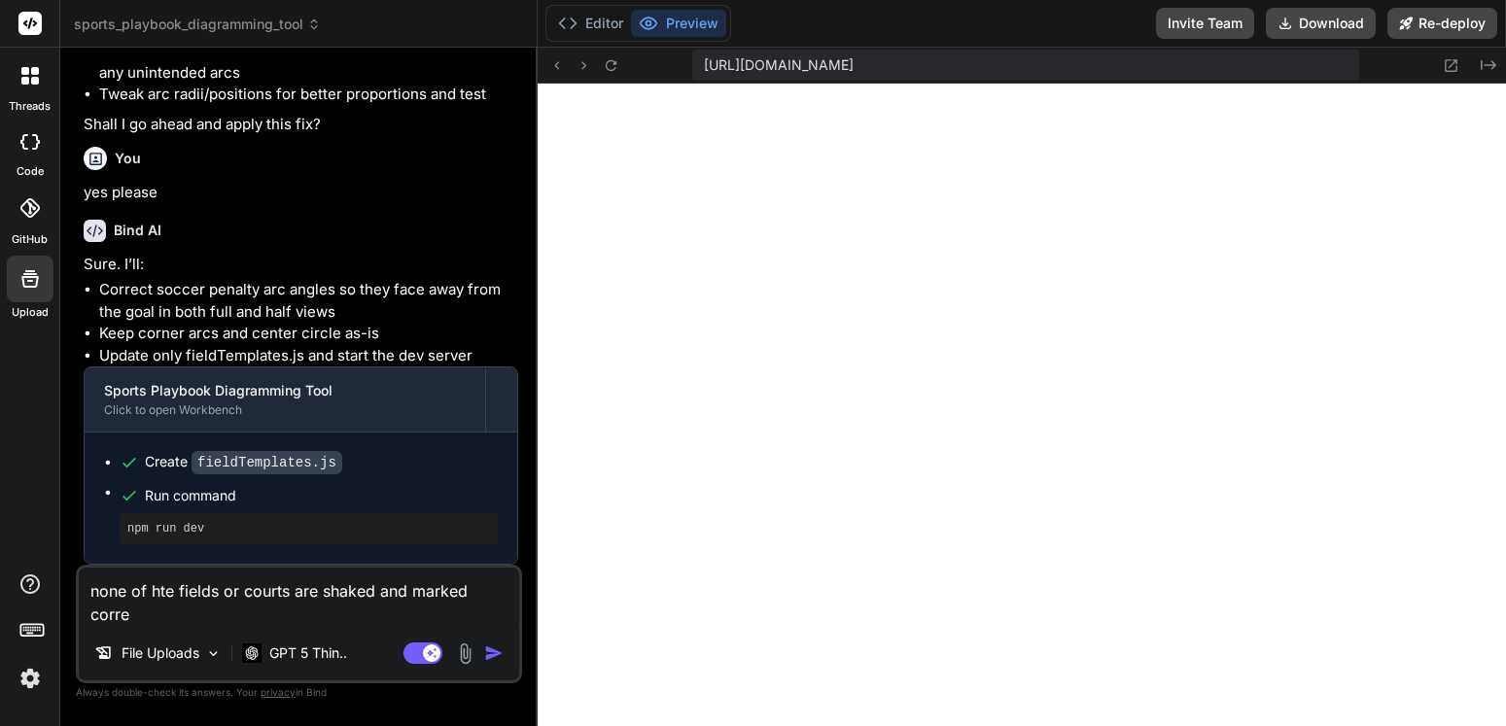
type textarea "none of hte fields or courts are shaked and marked correc"
type textarea "x"
type textarea "none of hte fields or courts are shaked and marked correct"
type textarea "x"
type textarea "none of hte fields or courts are shaked and marked correctl"
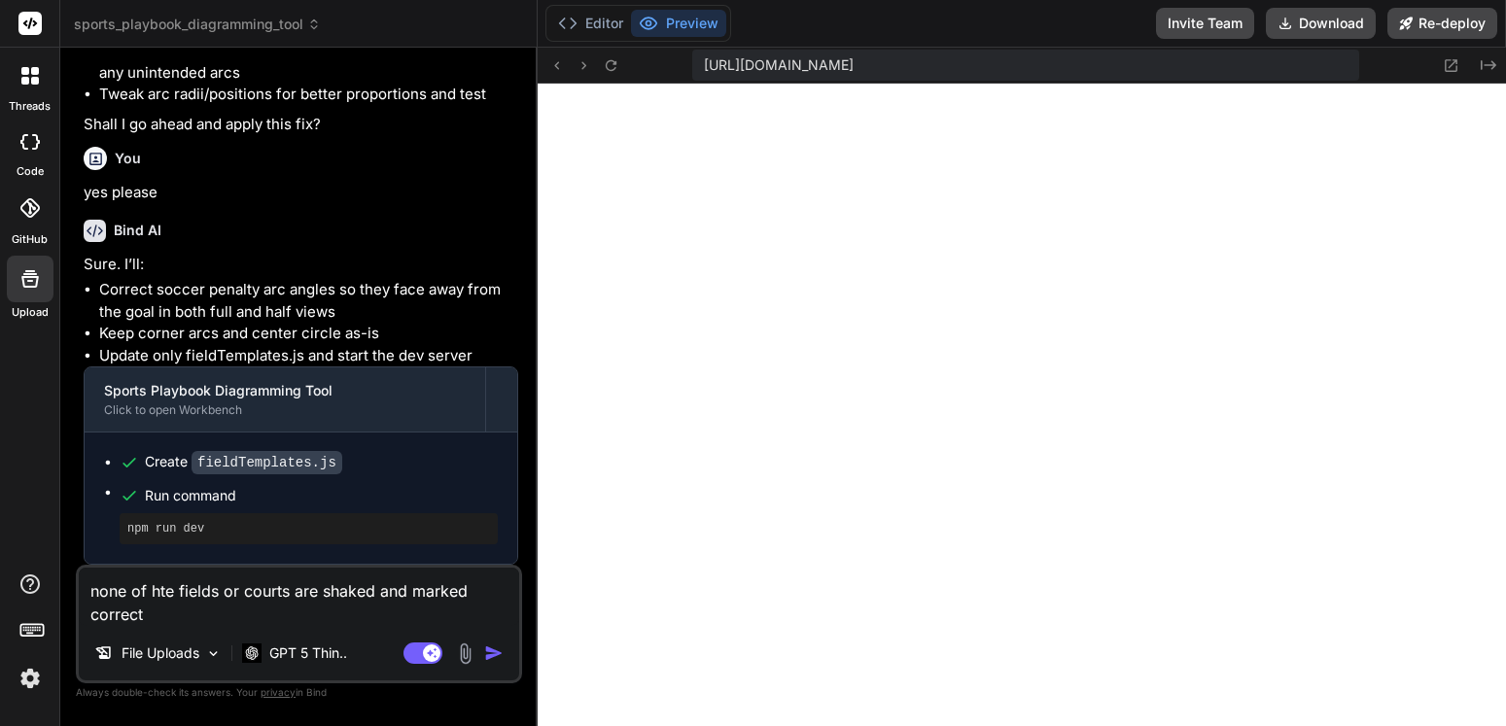
type textarea "x"
type textarea "none of hte fields or courts are shaked and marked correctly"
type textarea "x"
type textarea "none of hte fields or courts are shaked and marked correctly,"
type textarea "x"
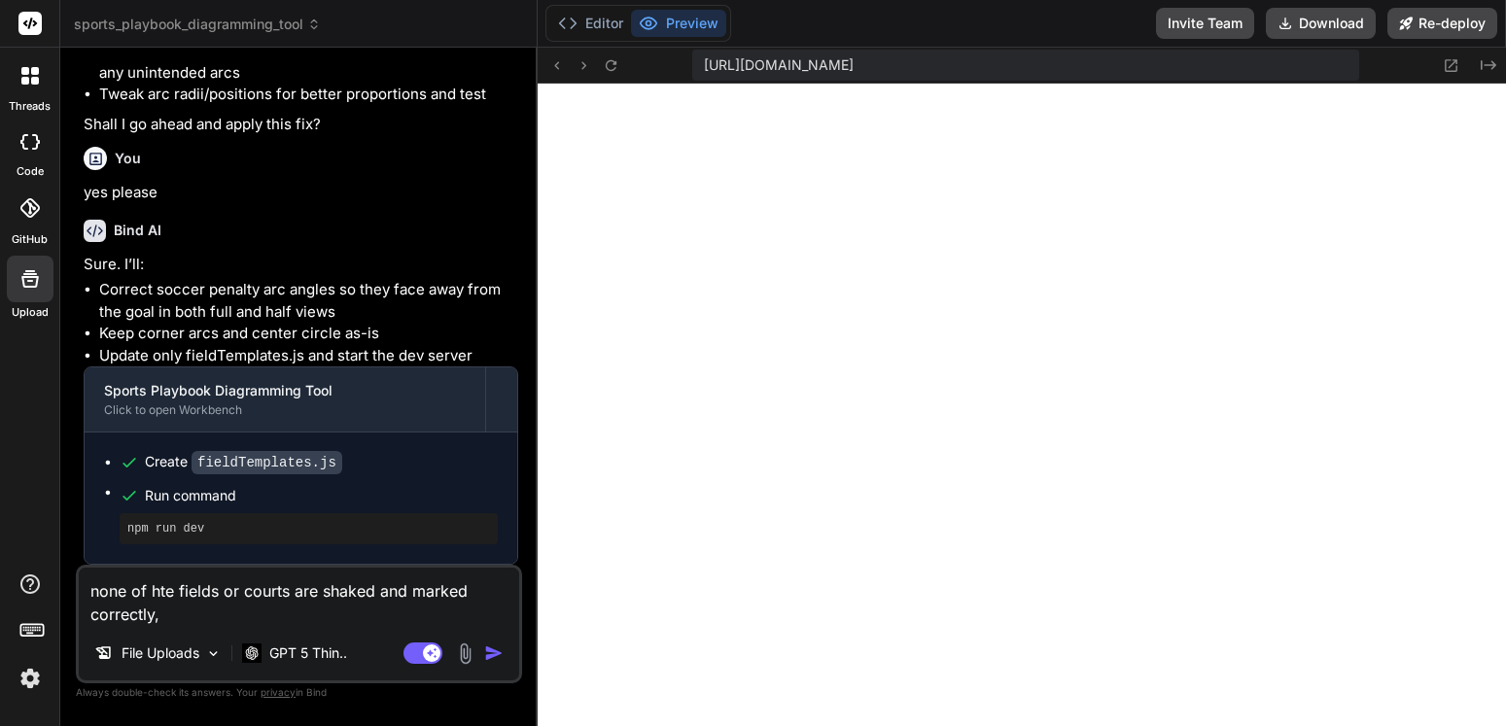
type textarea "none of hte fields or courts are shaked and marked correctly,"
type textarea "x"
type textarea "none of hte fields or courts are shaked and marked correctly, t"
type textarea "x"
type textarea "none of hte fields or courts are shaked and marked correctly, tr"
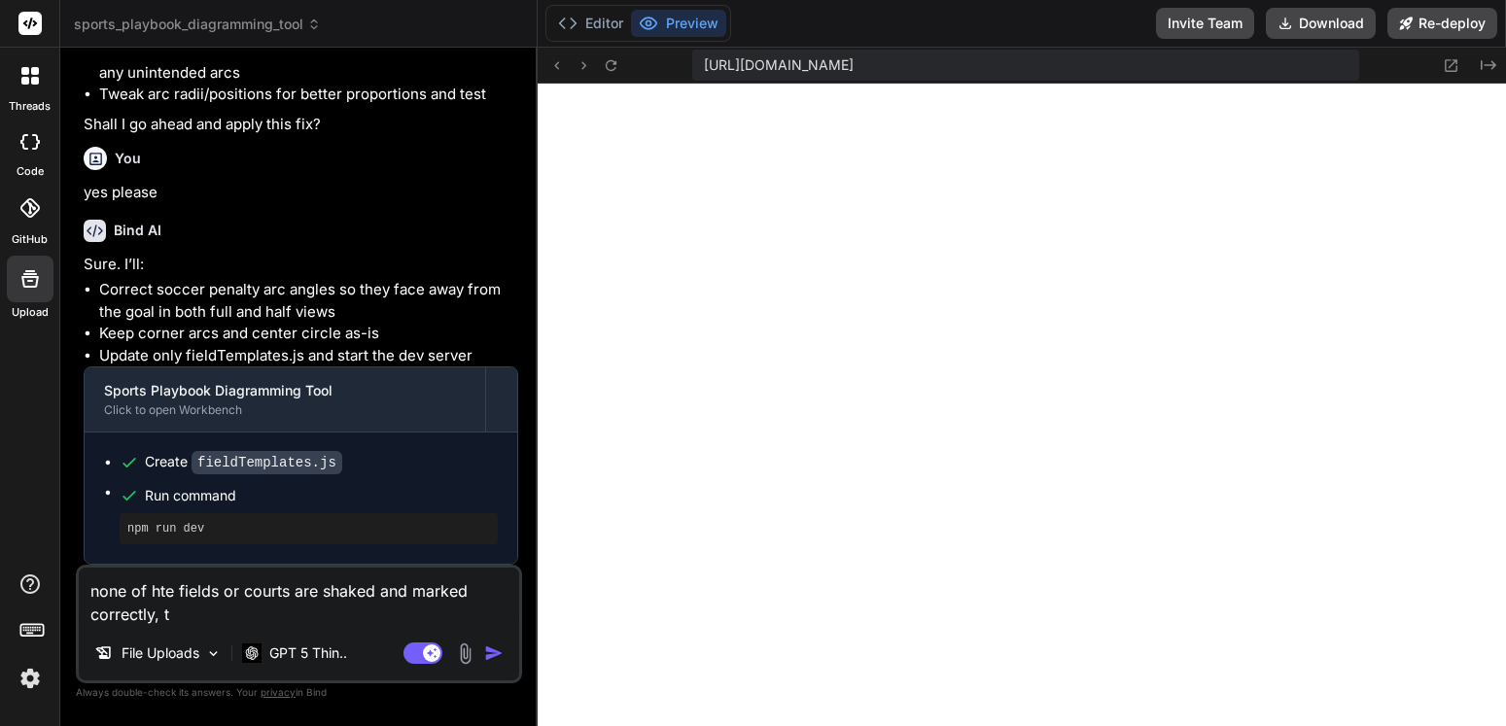
type textarea "x"
type textarea "none of hte fields or courts are shaked and marked correctly, try"
type textarea "x"
type textarea "none of hte fields or courts are shaked and marked correctly, try"
type textarea "x"
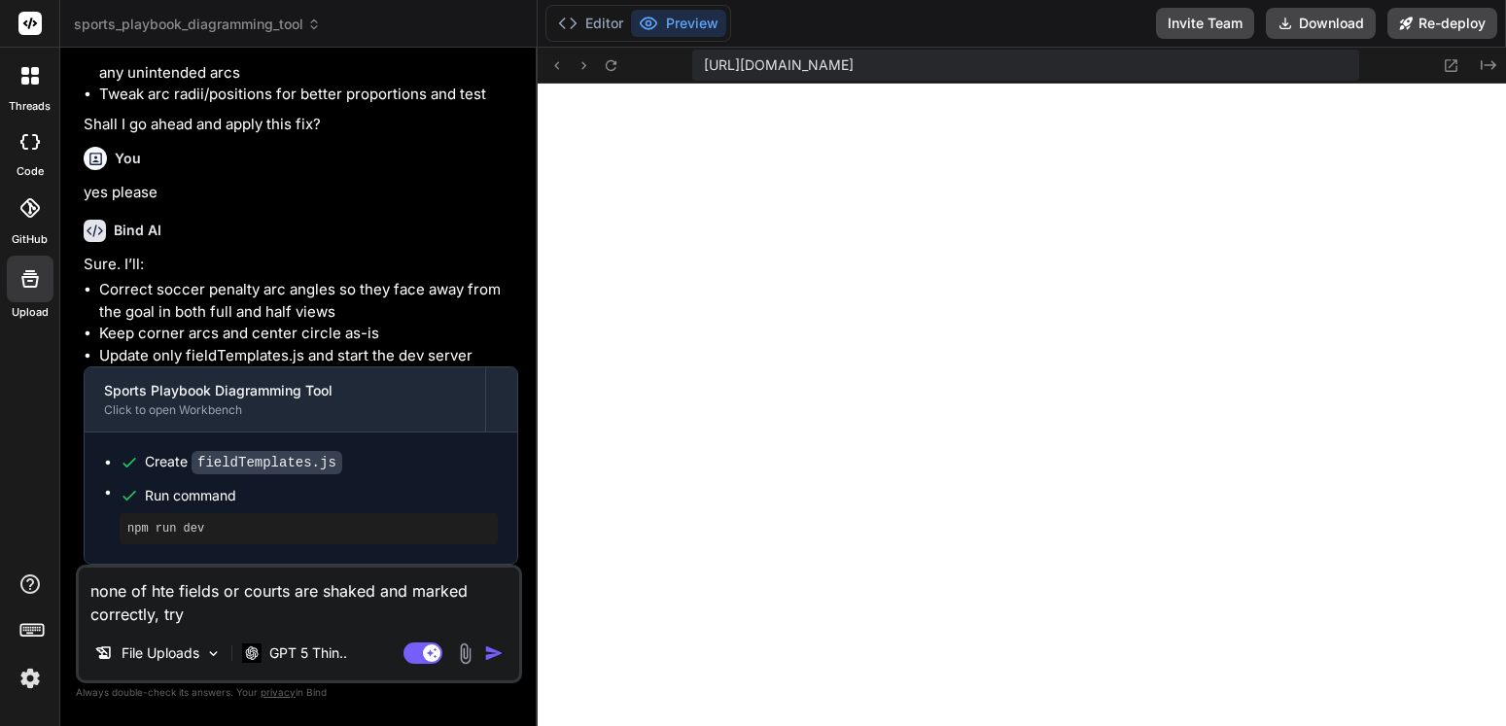
type textarea "none of hte fields or courts are shaked and marked correctly, try h"
type textarea "x"
type textarea "none of hte fields or courts are shaked and marked correctly, try ha"
type textarea "x"
type textarea "none of hte fields or courts are shaked and marked correctly, try har"
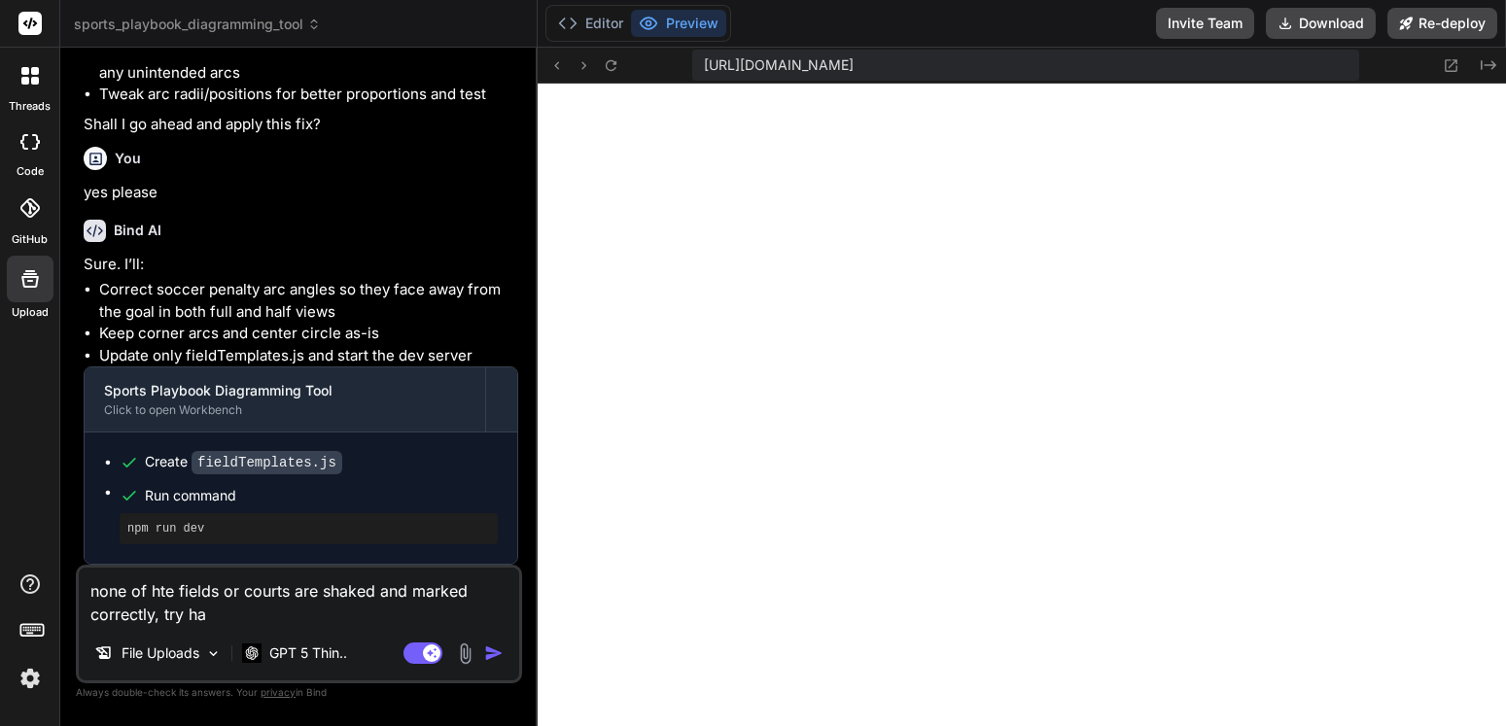
type textarea "x"
type textarea "none of hte fields or courts are shaked and marked correctly, try hard"
type textarea "x"
type textarea "none of hte fields or courts are shaked and marked correctly, try hard"
type textarea "x"
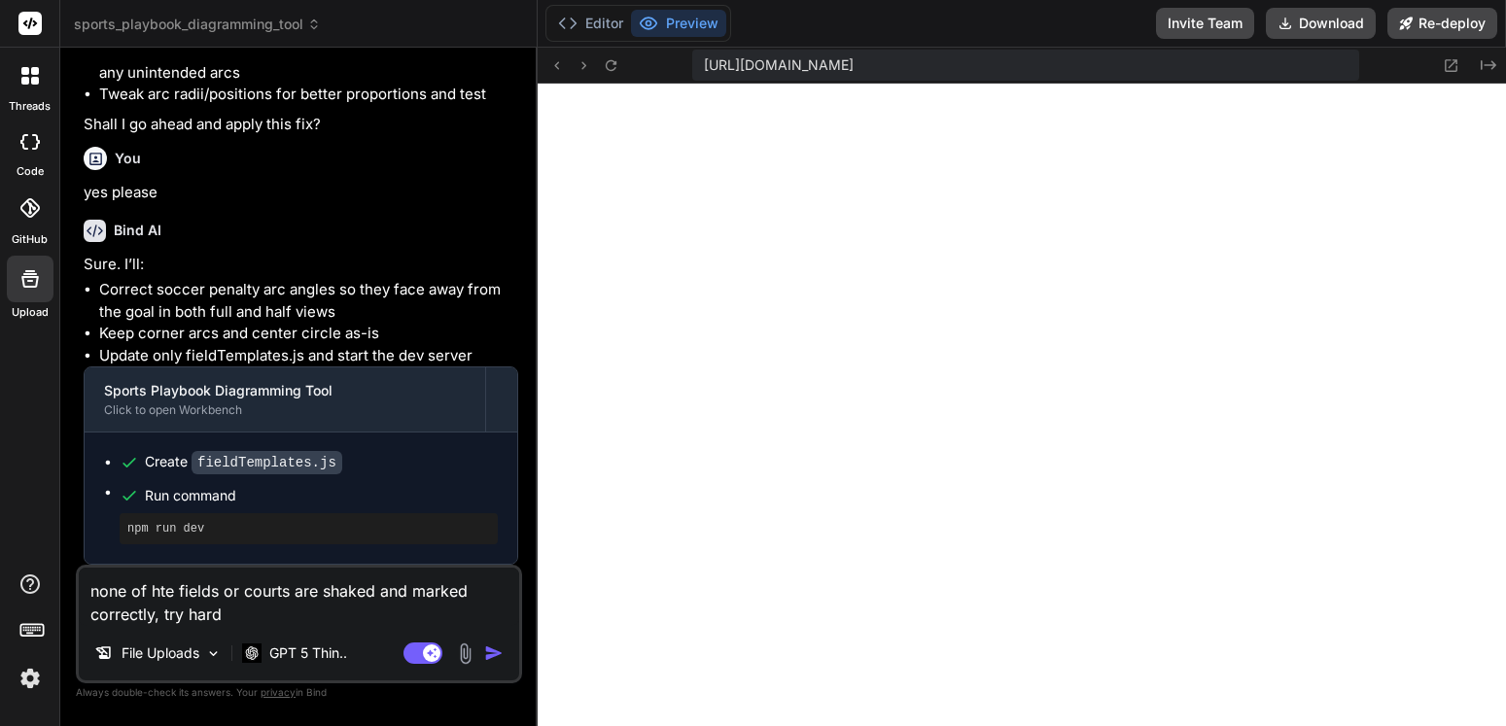
type textarea "none of hte fields or courts are shaked and marked correctly, try hard t"
type textarea "x"
type textarea "none of hte fields or courts are shaked and marked correctly, try hard to"
type textarea "x"
type textarea "none of hte fields or courts are shaked and marked correctly, try hard to"
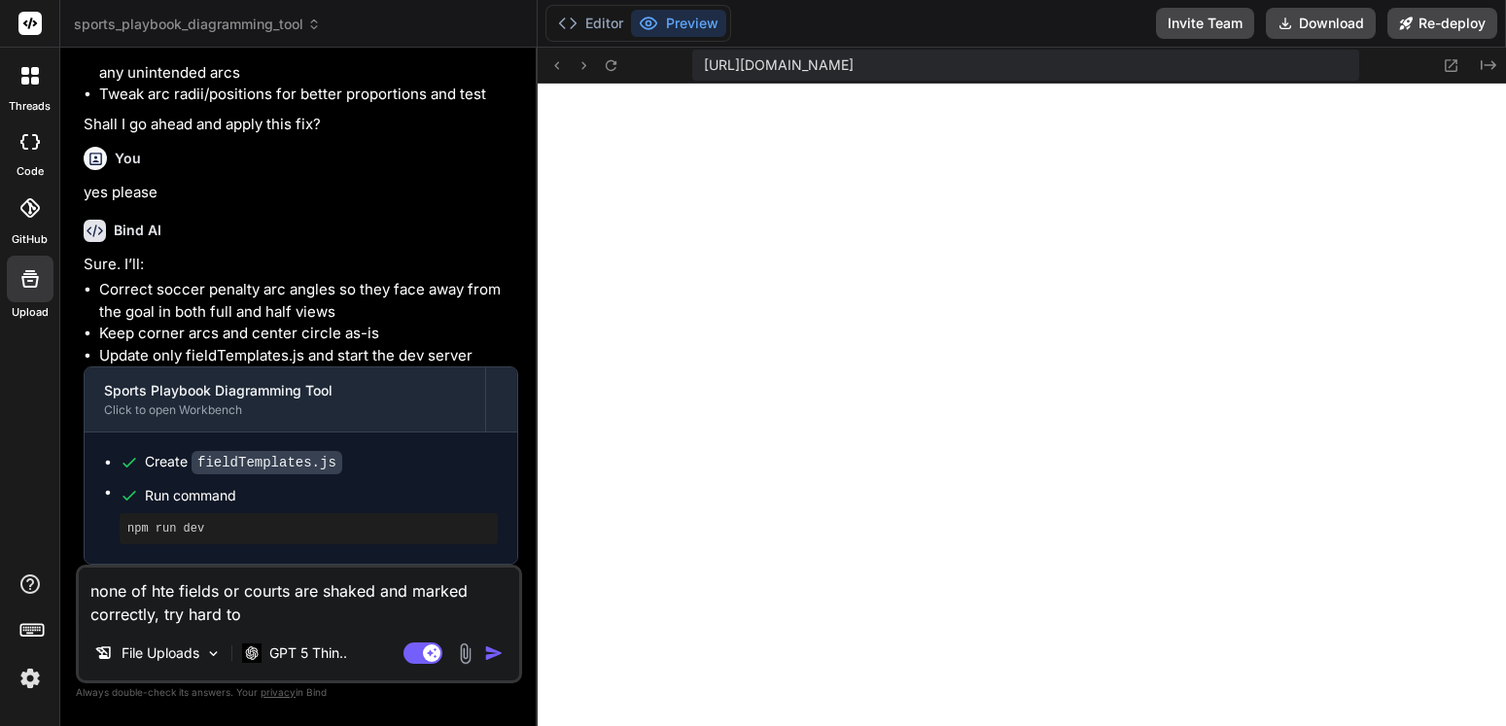
type textarea "x"
type textarea "none of hte fields or courts are shaked and marked correctly, try hard to g"
type textarea "x"
type textarea "none of hte fields or courts are shaked and marked correctly, try hard to ge"
type textarea "x"
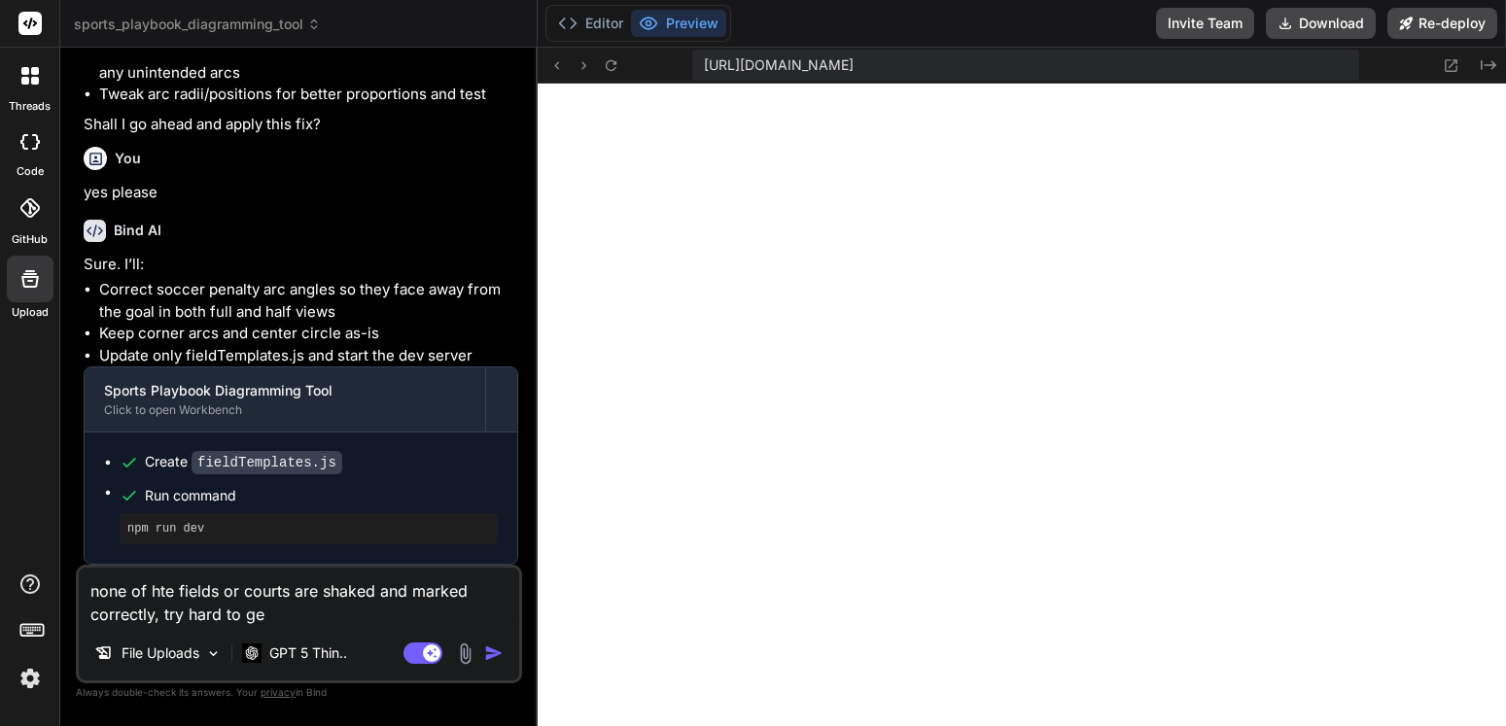
type textarea "none of hte fields or courts are shaked and marked correctly, try hard to get"
type textarea "x"
type textarea "none of hte fields or courts are shaked and marked correctly, try hard to get"
type textarea "x"
type textarea "none of hte fields or courts are shaked and marked correctly, try hard to get i"
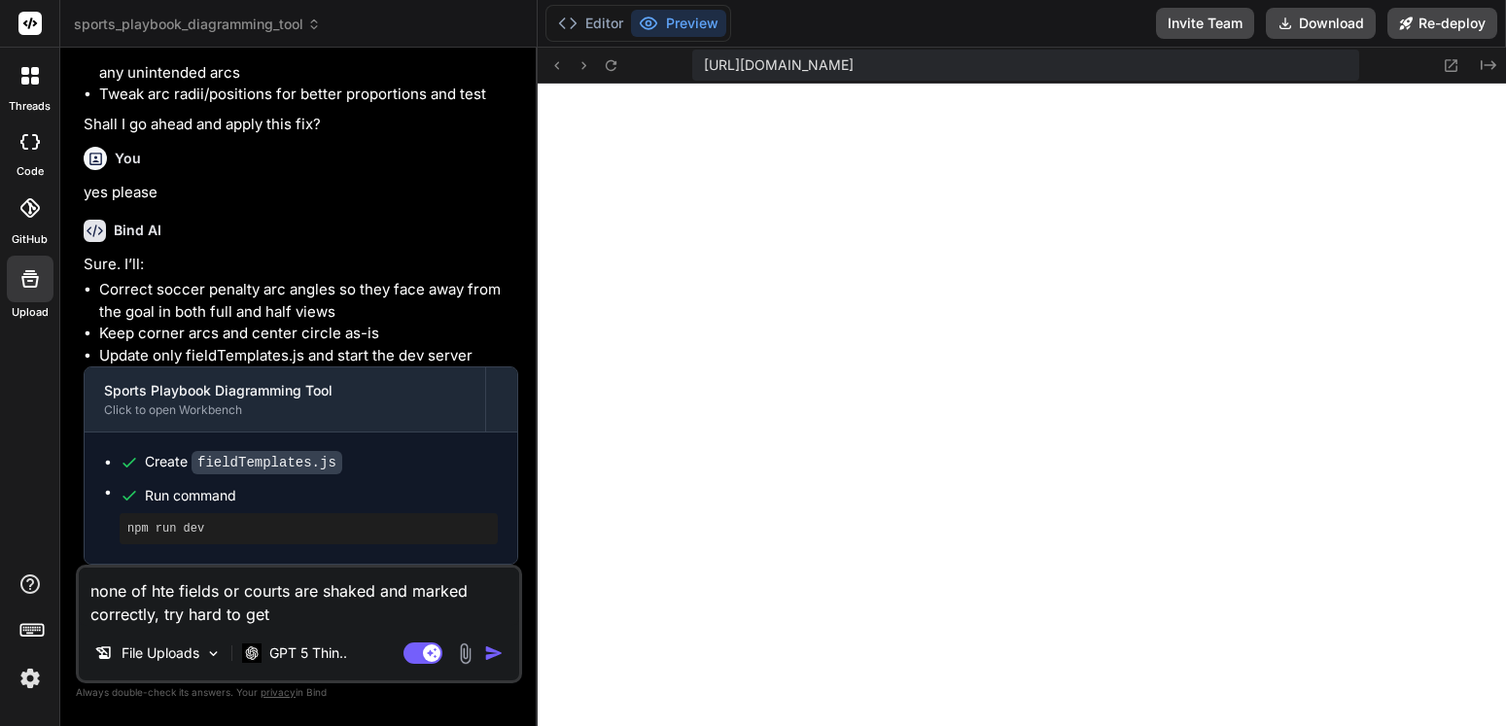
type textarea "x"
type textarea "none of hte fields or courts are shaked and marked correctly, try hard to get it"
type textarea "x"
type textarea "none of hte fields or courts are shaked and marked correctly, try hard to get it"
type textarea "x"
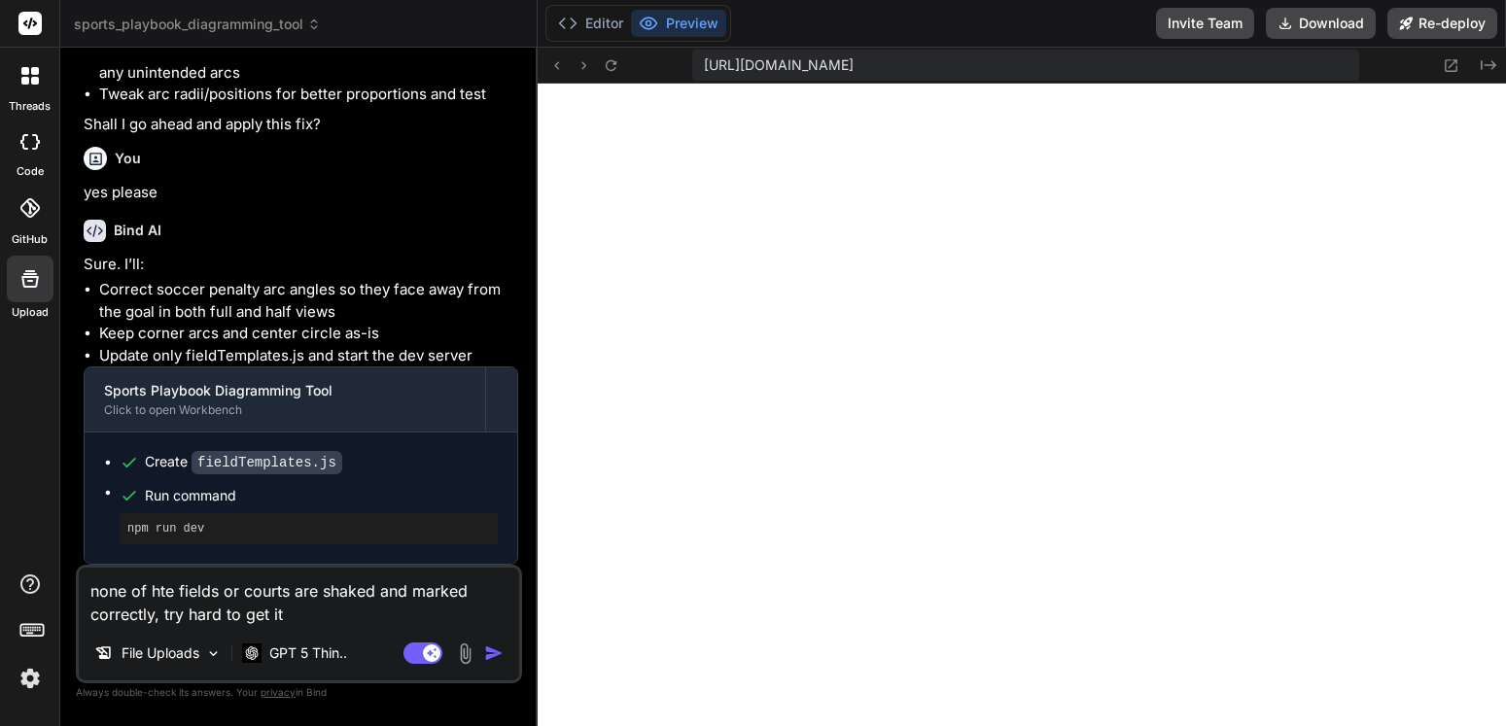
type textarea "none of hte fields or courts are shaked and marked correctly, try hard to get i…"
type textarea "x"
type textarea "none of hte fields or courts are shaked and marked correctly, try hard to get i…"
type textarea "x"
type textarea "none of hte fields or courts are shaked and marked correctly, try hard to get i…"
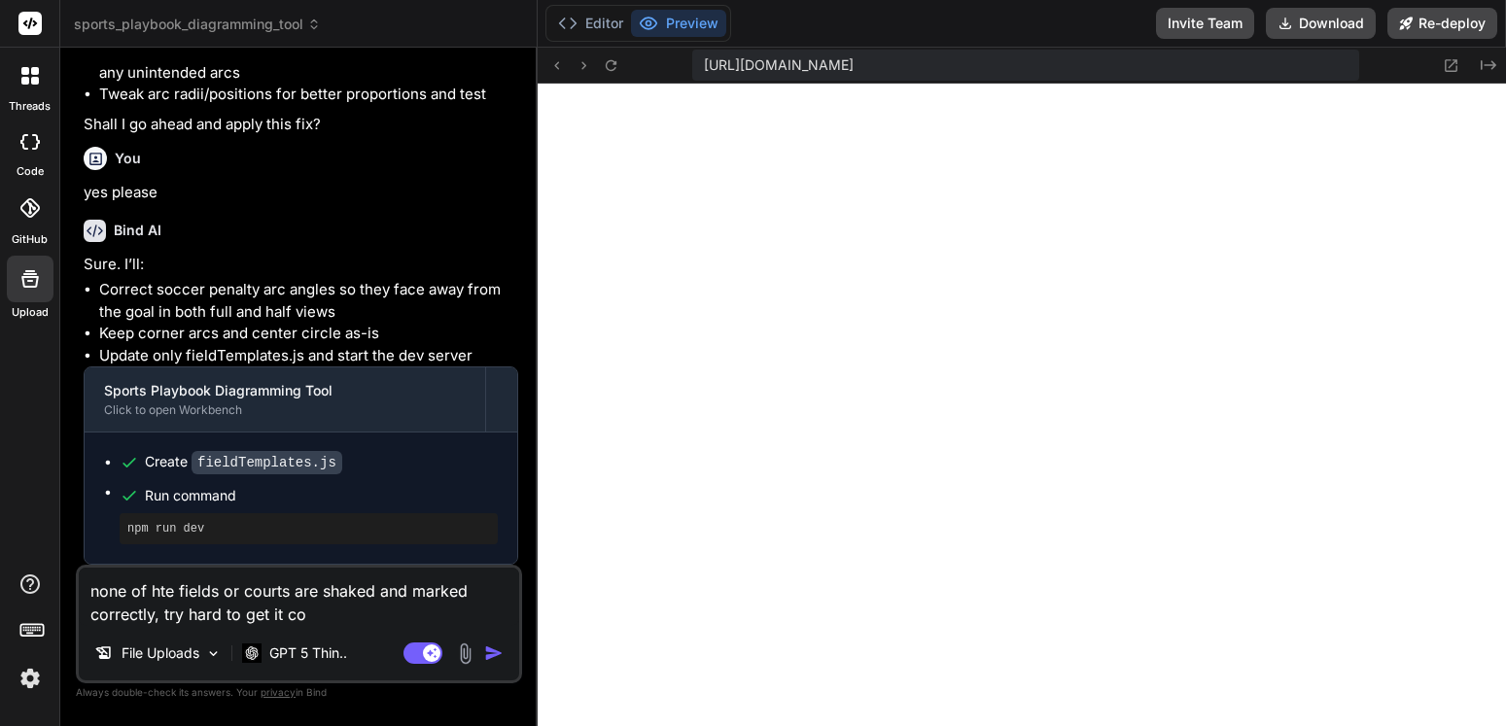
type textarea "x"
type textarea "none of hte fields or courts are shaked and marked correctly, try hard to get i…"
type textarea "x"
type textarea "none of hte fields or courts are shaked and marked correctly, try hard to get i…"
type textarea "x"
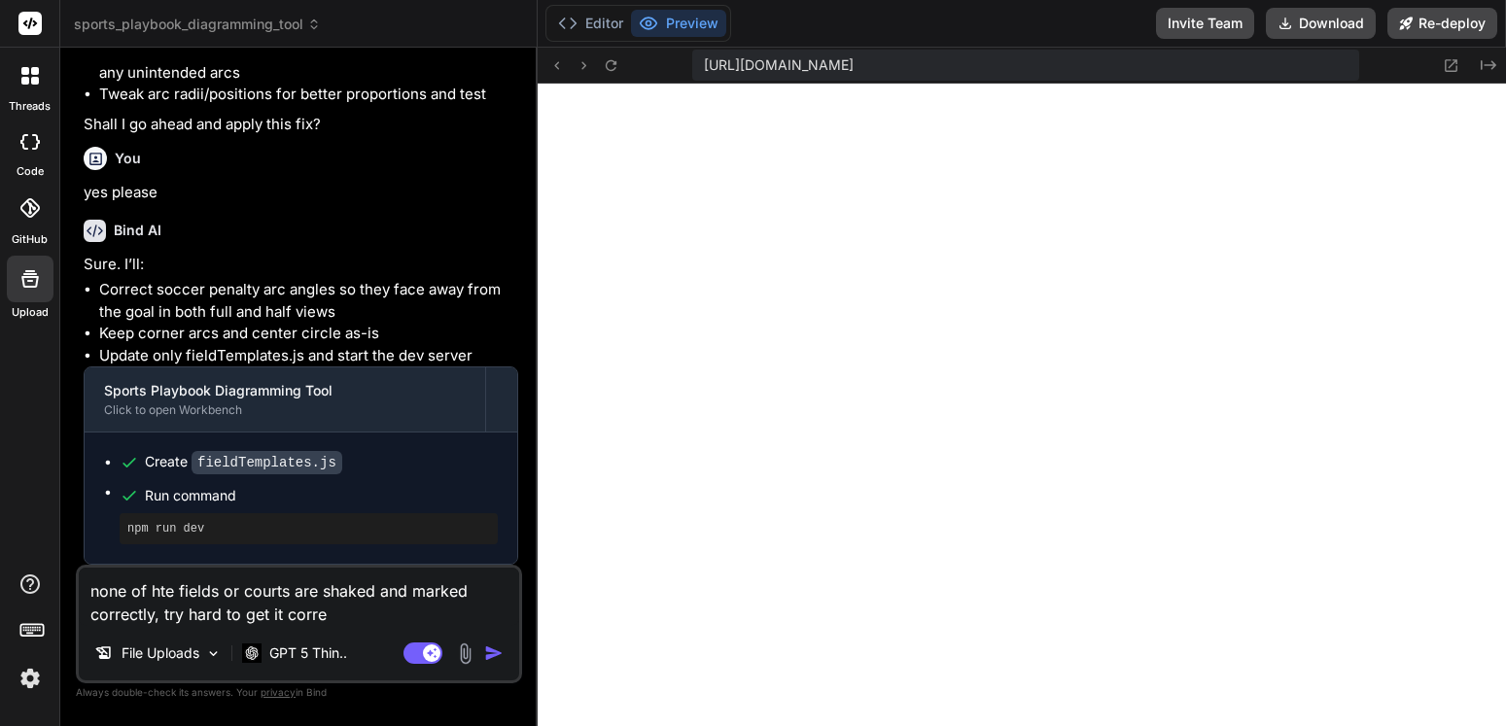
type textarea "none of hte fields or courts are shaked and marked correctly, try hard to get i…"
type textarea "x"
type textarea "none of hte fields or courts are shaked and marked correctly, try hard to get i…"
type textarea "x"
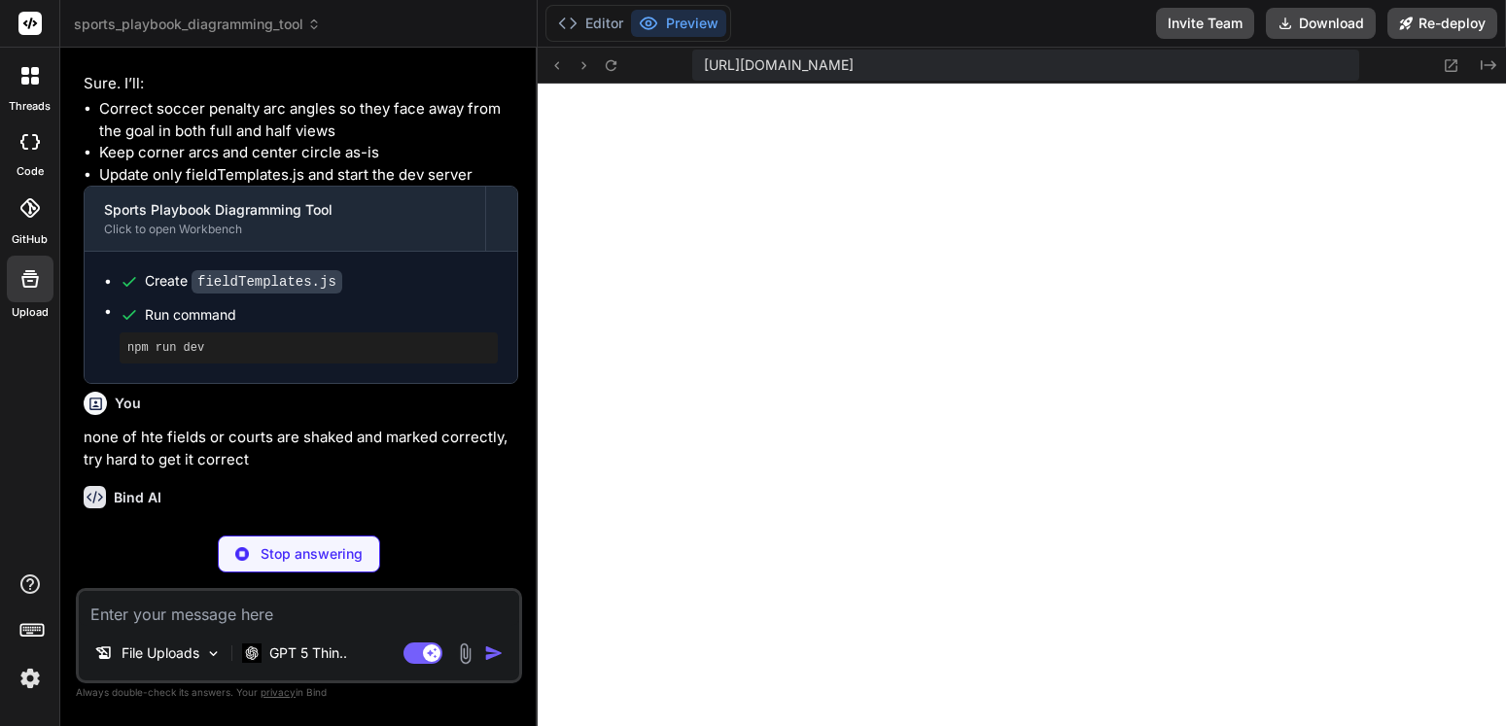
scroll to position [5582, 0]
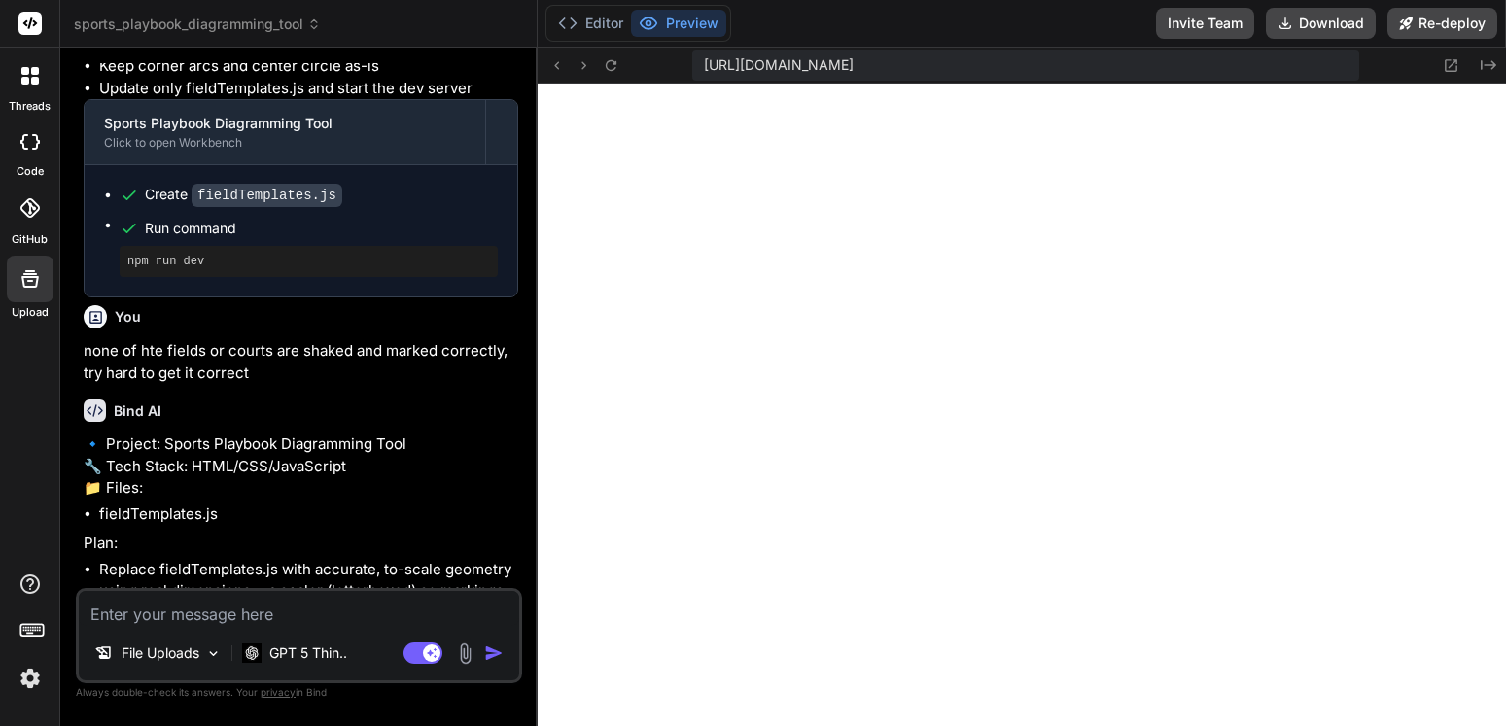
type textarea "x"
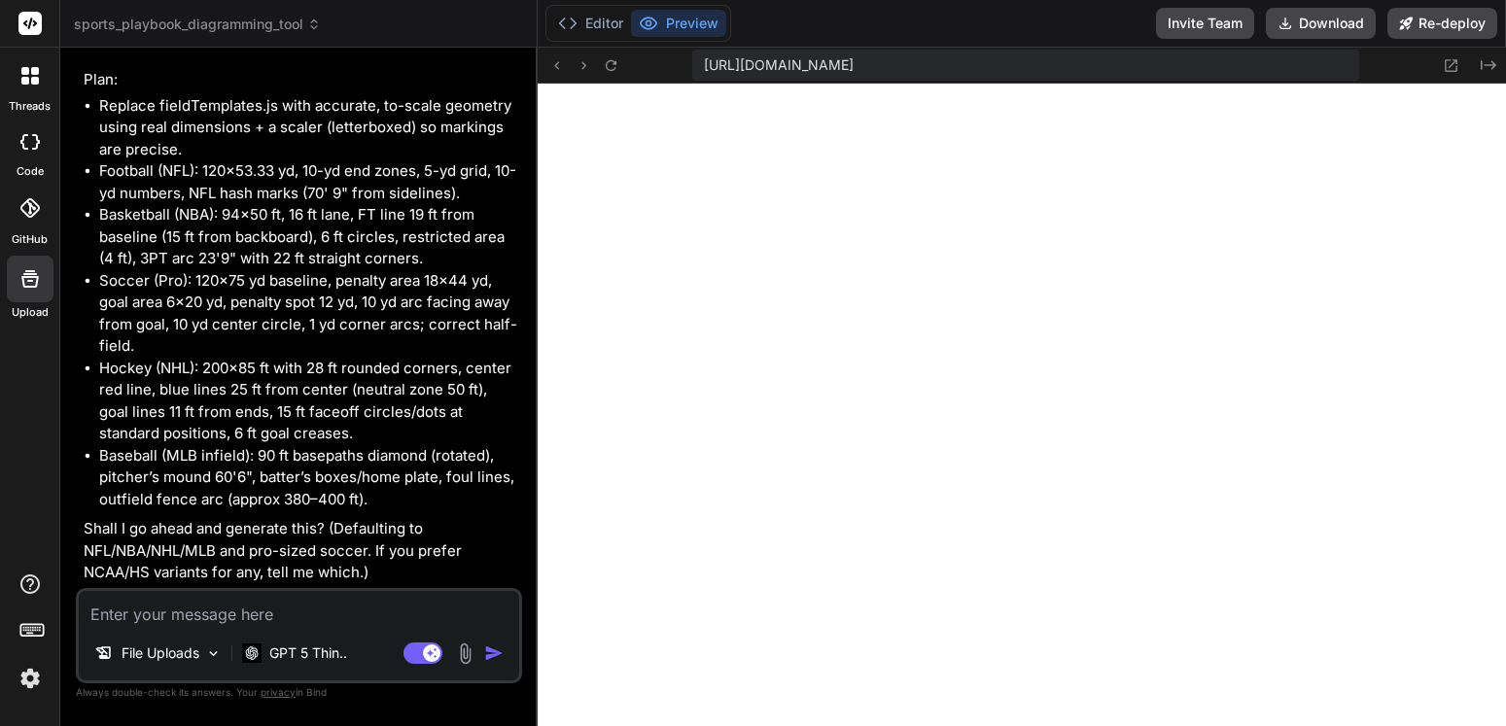
scroll to position [6175, 0]
click at [209, 609] on textarea at bounding box center [299, 608] width 440 height 35
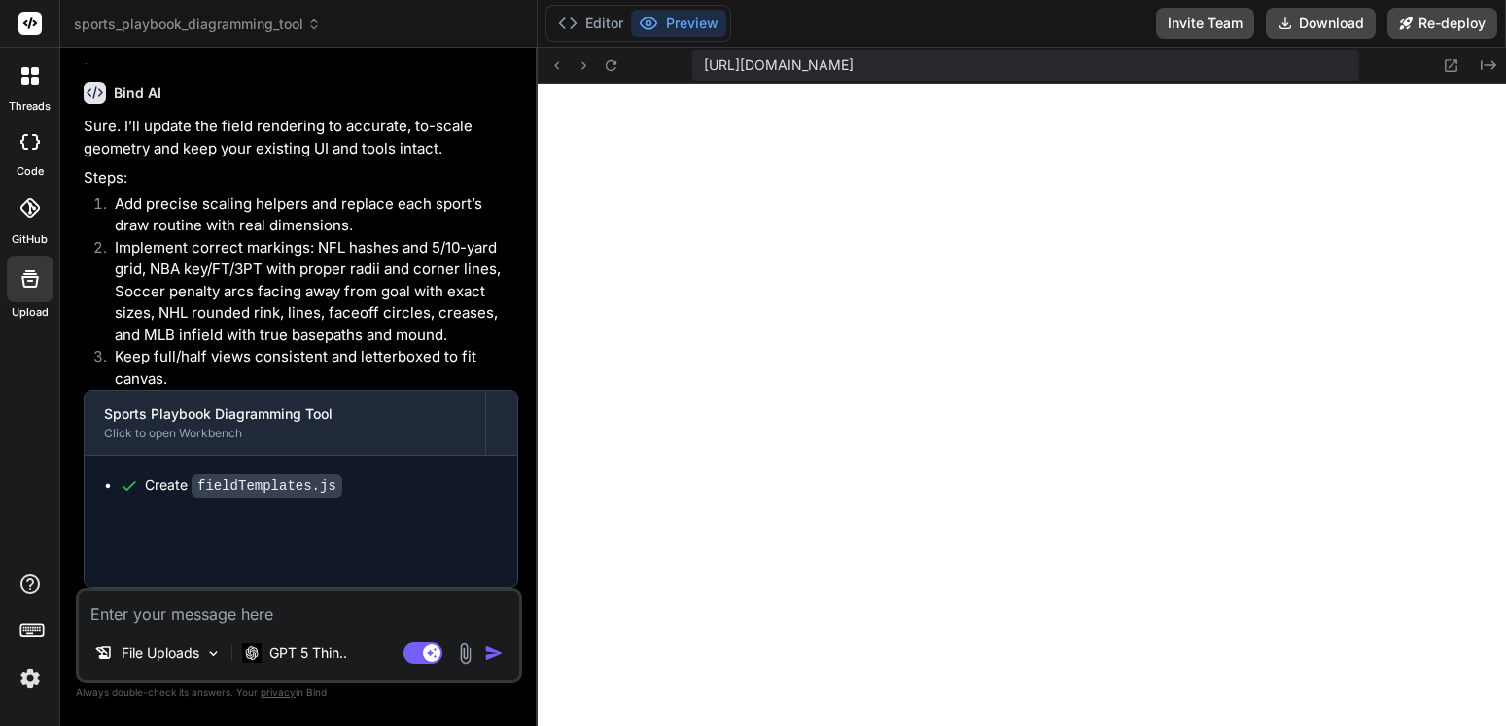
scroll to position [6690, 0]
